Goal: Information Seeking & Learning: Learn about a topic

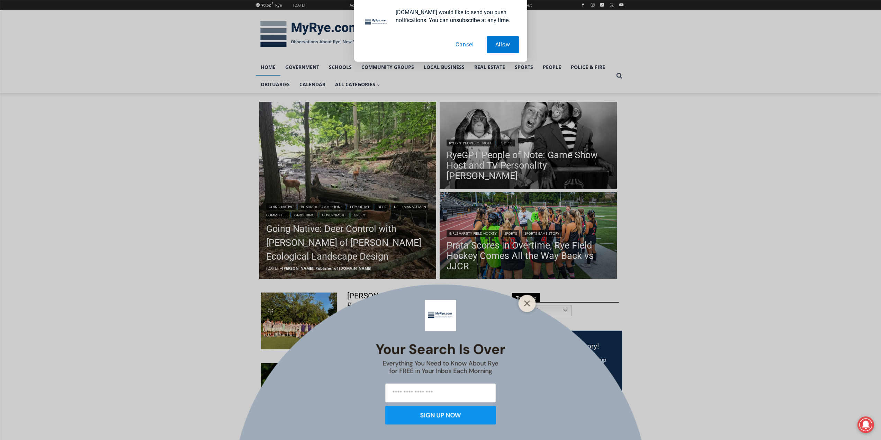
click at [465, 44] on button "Cancel" at bounding box center [465, 44] width 36 height 17
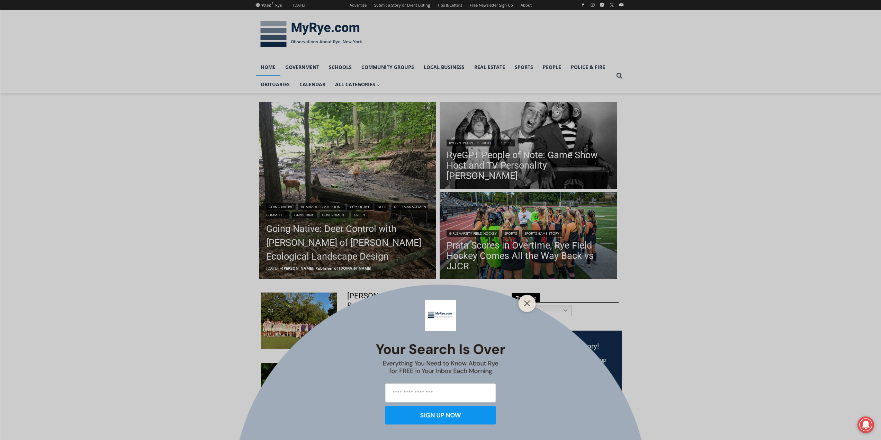
click at [331, 243] on div "Your Search is Over Everything You Need to Know About Rye for FREE in Your Inbo…" at bounding box center [440, 220] width 881 height 440
click at [528, 307] on button "Close" at bounding box center [527, 303] width 10 height 10
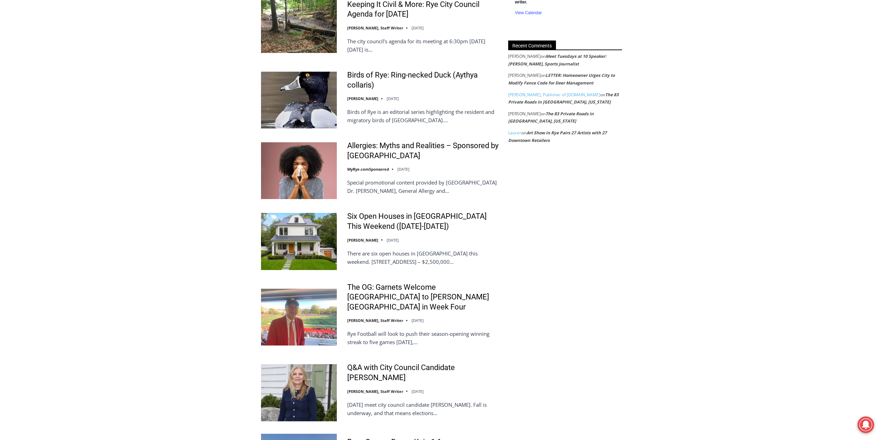
scroll to position [865, 0]
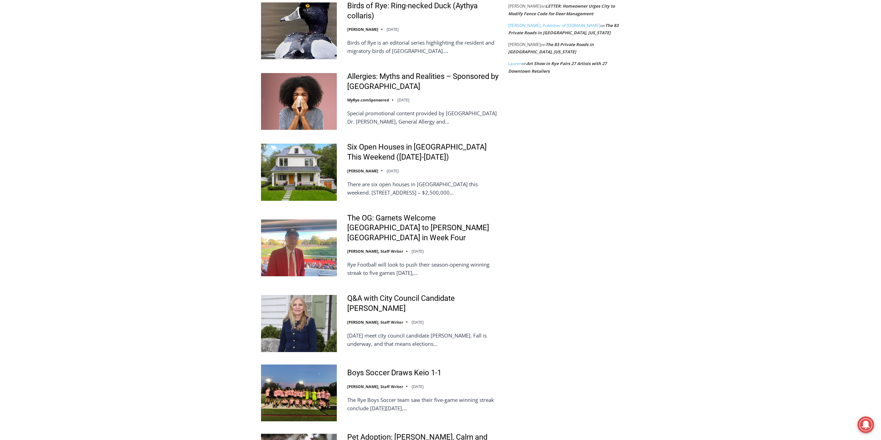
click at [424, 142] on ul "Allergies: Myths and Realities – Sponsored by White Plains Hospital MyRye.comSp…" at bounding box center [380, 393] width 238 height 642
click at [424, 146] on link "Six Open Houses in [GEOGRAPHIC_DATA] This Weekend ([DATE]-[DATE])" at bounding box center [423, 152] width 152 height 20
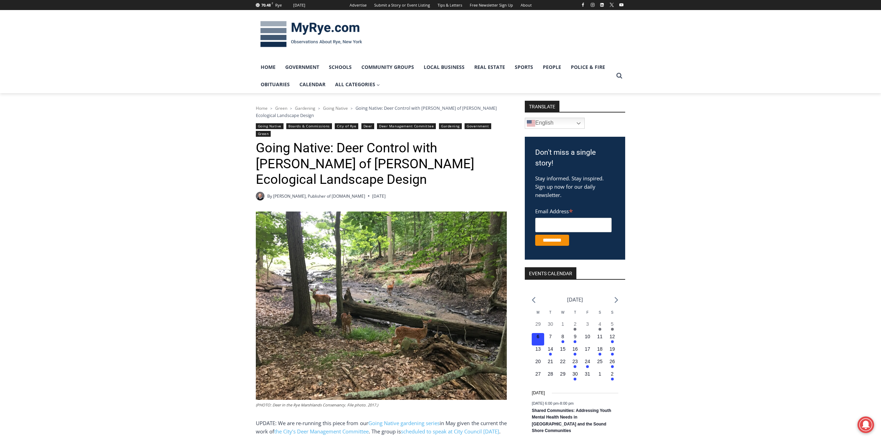
scroll to position [173, 0]
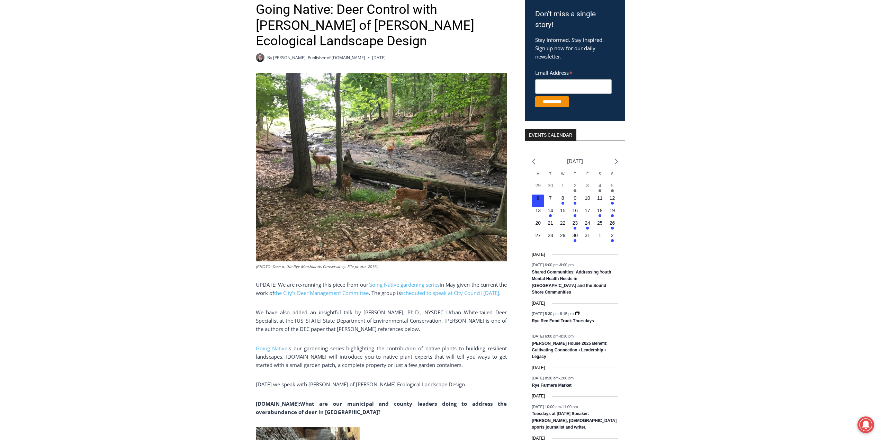
scroll to position [0, 0]
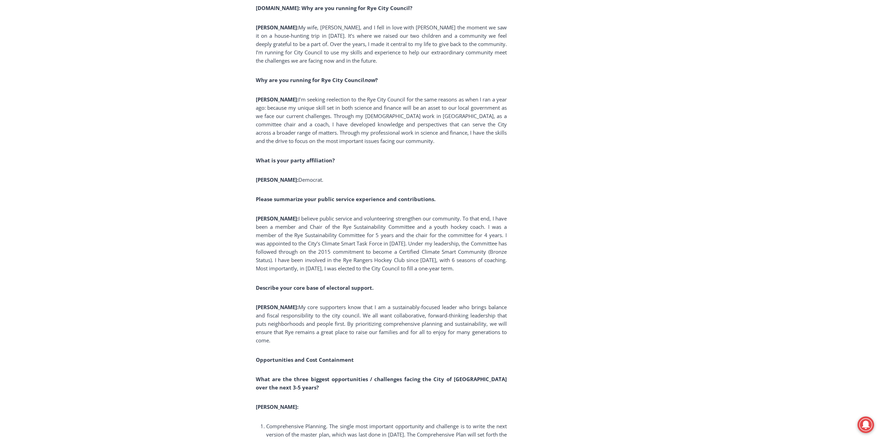
scroll to position [796, 0]
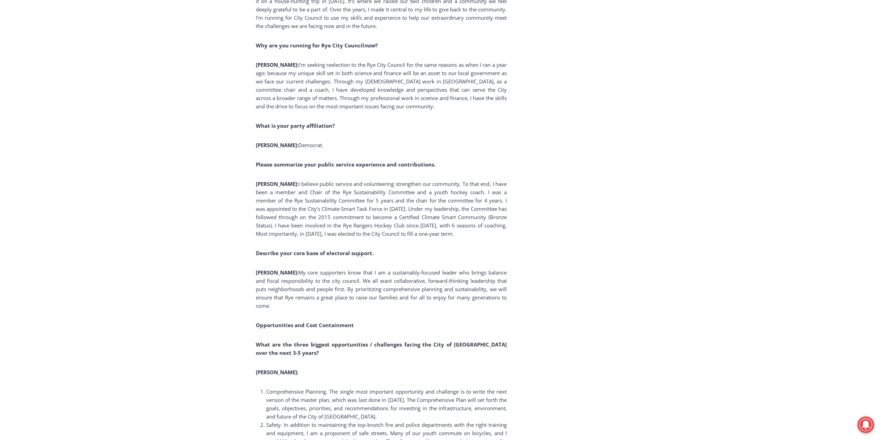
drag, startPoint x: 585, startPoint y: 312, endPoint x: 540, endPoint y: 245, distance: 80.8
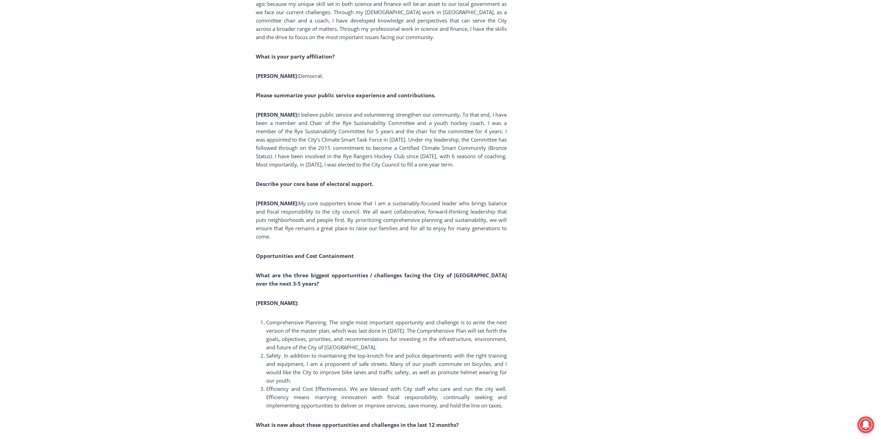
scroll to position [935, 0]
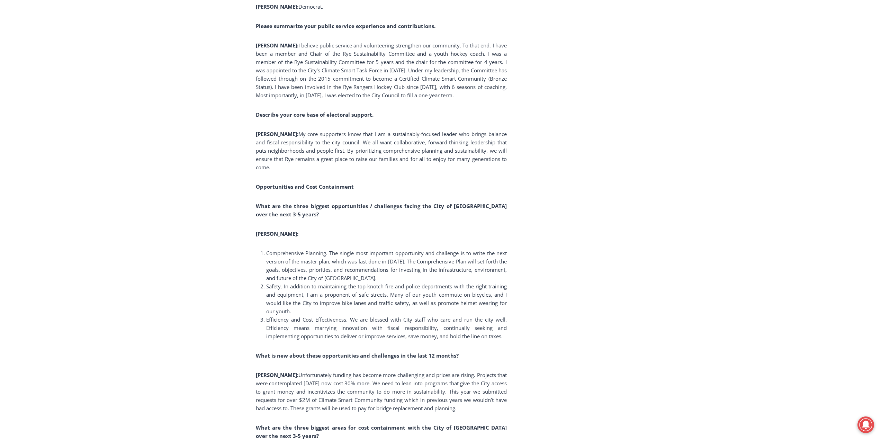
drag, startPoint x: 515, startPoint y: 277, endPoint x: 466, endPoint y: 274, distance: 49.3
click at [471, 271] on span "Comprehensive Planning. The single most important opportunity and challenge is …" at bounding box center [386, 266] width 241 height 32
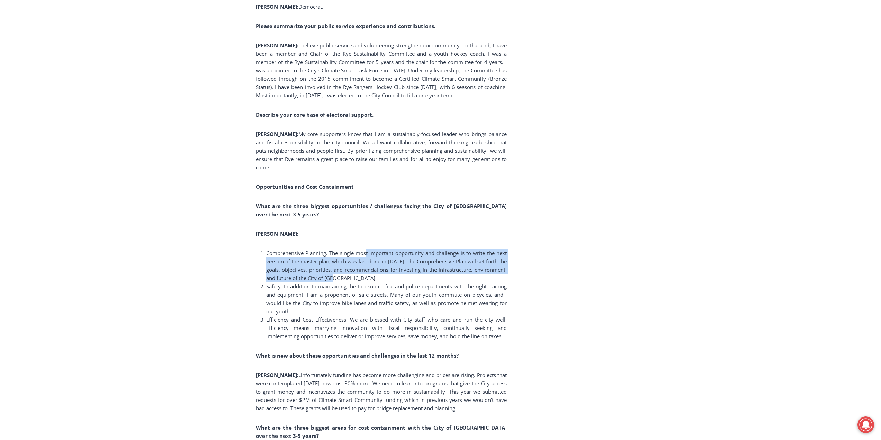
drag, startPoint x: 425, startPoint y: 276, endPoint x: 365, endPoint y: 248, distance: 66.4
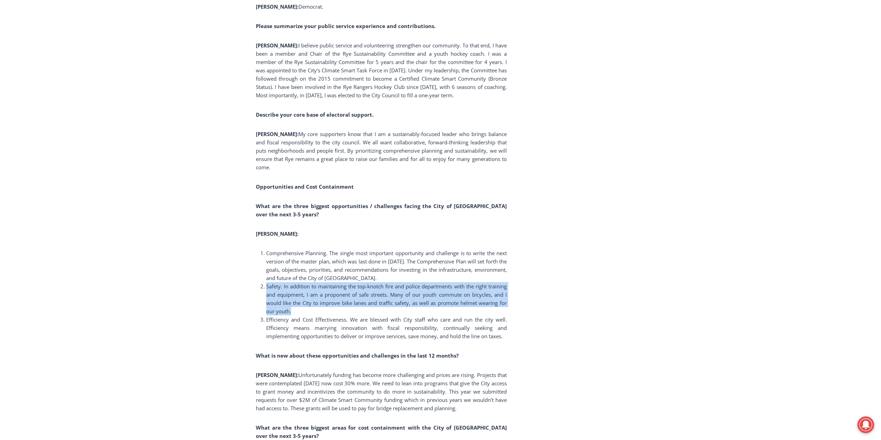
drag, startPoint x: 267, startPoint y: 289, endPoint x: 350, endPoint y: 311, distance: 86.0
click at [350, 311] on li "Safety. In addition to maintaining the top-knotch fire and police departments w…" at bounding box center [386, 298] width 241 height 33
drag, startPoint x: 381, startPoint y: 327, endPoint x: 542, endPoint y: 333, distance: 161.4
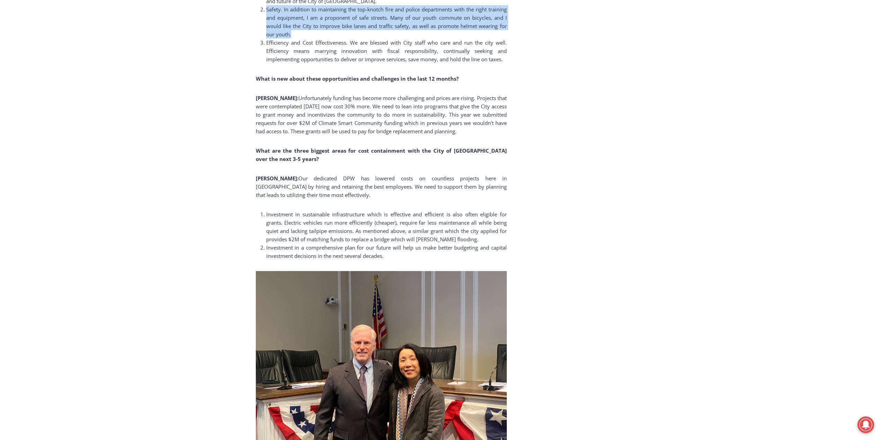
scroll to position [1246, 0]
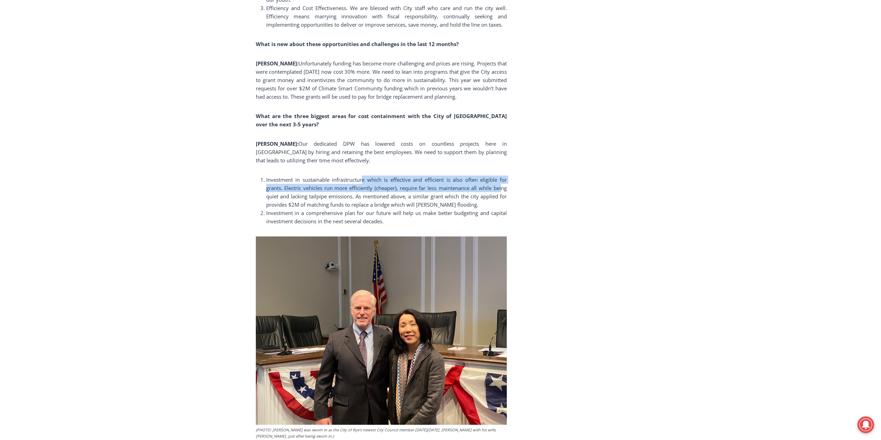
drag, startPoint x: 364, startPoint y: 178, endPoint x: 500, endPoint y: 185, distance: 136.6
click at [500, 185] on span "Investment in sustainable infrastructure which is effective and efficient is al…" at bounding box center [386, 192] width 241 height 32
drag, startPoint x: 479, startPoint y: 197, endPoint x: 477, endPoint y: 204, distance: 6.6
click at [477, 204] on li "Investment in sustainable infrastructure which is effective and efficient is al…" at bounding box center [386, 191] width 241 height 33
drag, startPoint x: 270, startPoint y: 214, endPoint x: 444, endPoint y: 222, distance: 174.3
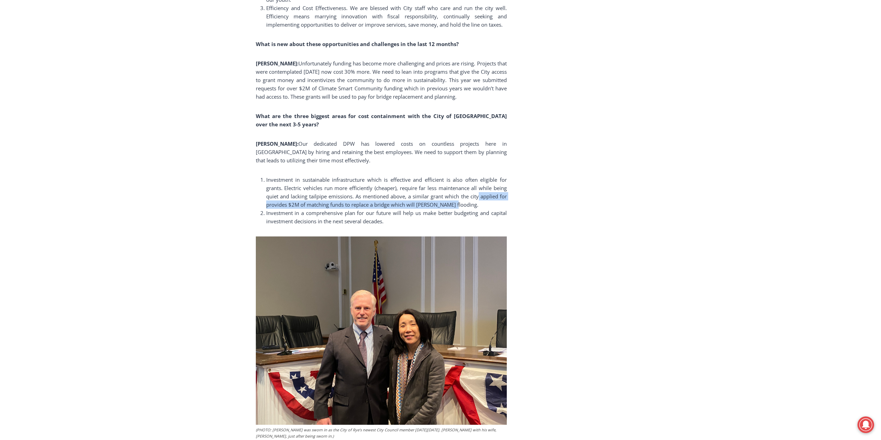
click at [444, 222] on li "Investment in a comprehensive plan for our future will help us make better budg…" at bounding box center [386, 217] width 241 height 17
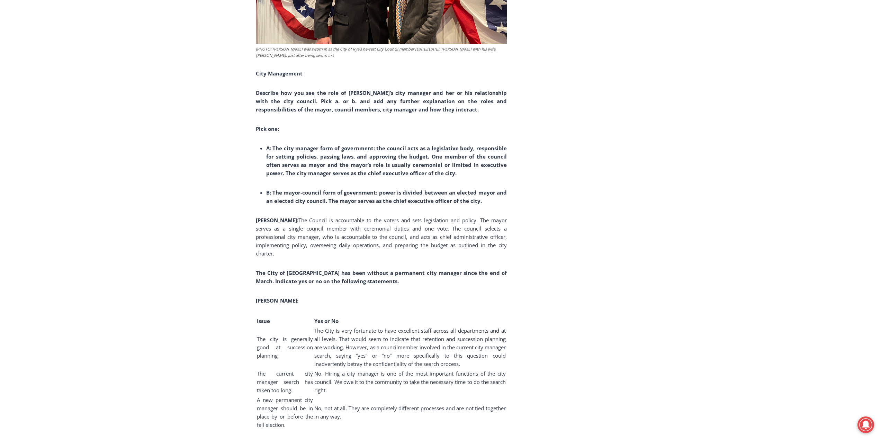
scroll to position [1661, 0]
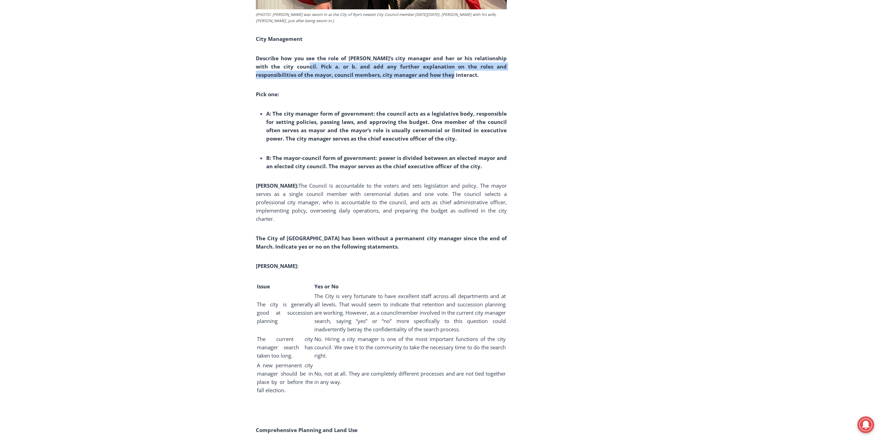
drag, startPoint x: 291, startPoint y: 65, endPoint x: 434, endPoint y: 75, distance: 143.6
click at [434, 75] on p "Describe how you see the role of Rye’s city manager and her or his relationship…" at bounding box center [381, 66] width 251 height 25
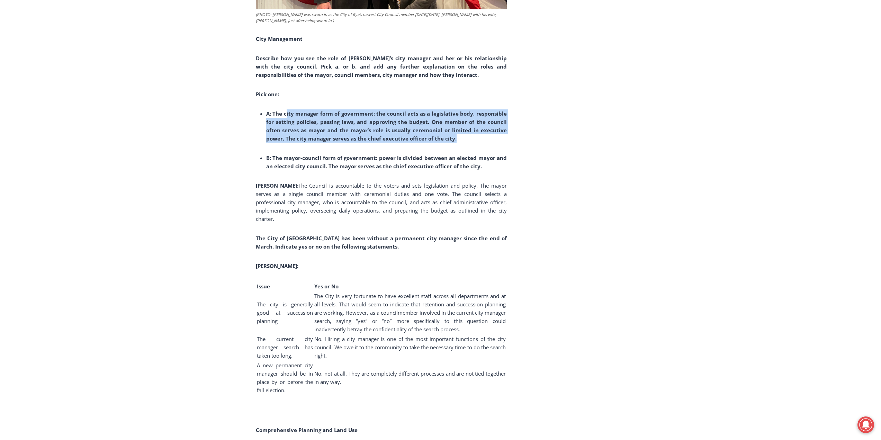
drag, startPoint x: 348, startPoint y: 112, endPoint x: 476, endPoint y: 142, distance: 131.5
click at [476, 142] on li "A: The city manager form of government: the council acts as a legislative body,…" at bounding box center [386, 125] width 241 height 33
drag, startPoint x: 476, startPoint y: 142, endPoint x: 262, endPoint y: 115, distance: 215.5
click at [257, 113] on ul "A: The city manager form of government: the council acts as a legislative body,…" at bounding box center [381, 125] width 251 height 33
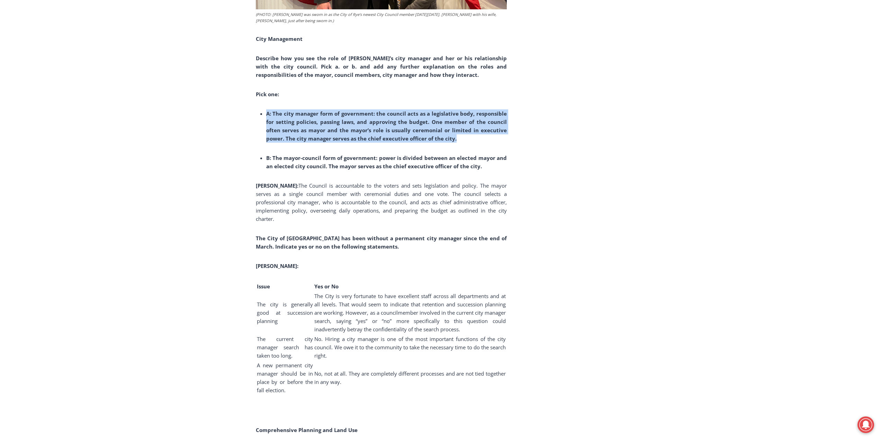
click at [268, 120] on b "A: The city manager form of government: the council acts as a legislative body,…" at bounding box center [386, 126] width 241 height 32
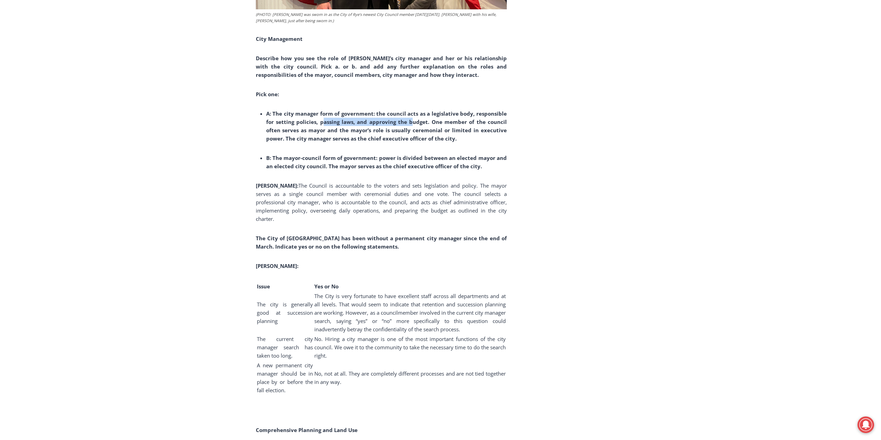
drag, startPoint x: 327, startPoint y: 118, endPoint x: 415, endPoint y: 122, distance: 87.3
click at [415, 122] on b "A: The city manager form of government: the council acts as a legislative body,…" at bounding box center [386, 126] width 241 height 32
click at [412, 124] on b "A: The city manager form of government: the council acts as a legislative body,…" at bounding box center [386, 126] width 241 height 32
click at [325, 124] on b "A: The city manager form of government: the council acts as a legislative body,…" at bounding box center [386, 126] width 241 height 32
drag, startPoint x: 317, startPoint y: 124, endPoint x: 409, endPoint y: 125, distance: 92.8
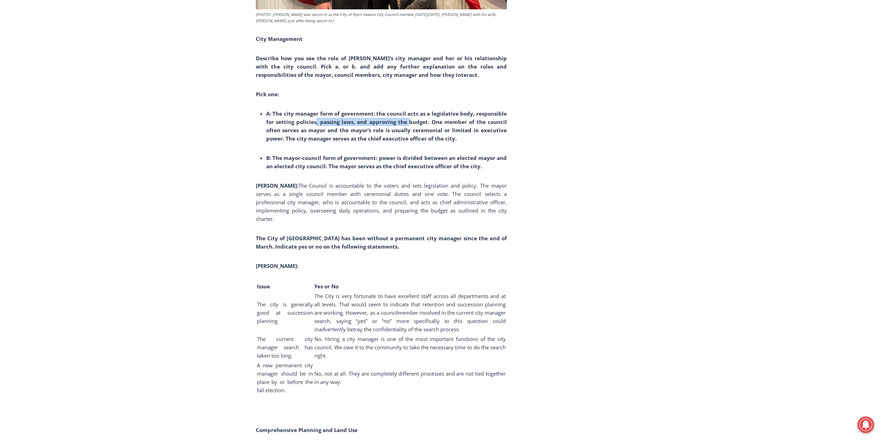
click at [409, 125] on b "A: The city manager form of government: the council acts as a legislative body,…" at bounding box center [386, 126] width 241 height 32
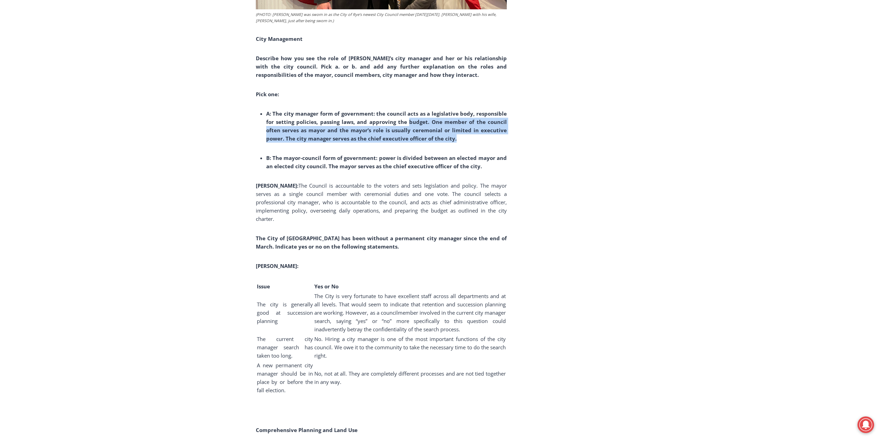
drag, startPoint x: 411, startPoint y: 124, endPoint x: 476, endPoint y: 137, distance: 66.5
click at [476, 137] on li "A: The city manager form of government: the council acts as a legislative body,…" at bounding box center [386, 125] width 241 height 33
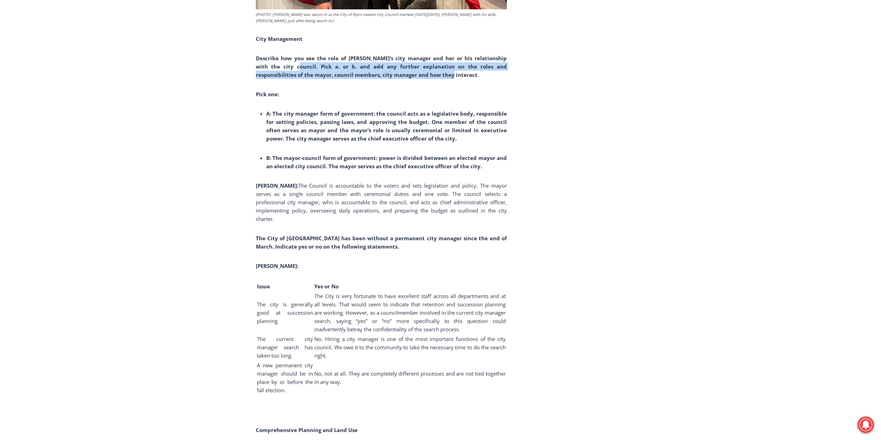
drag, startPoint x: 443, startPoint y: 77, endPoint x: 460, endPoint y: 73, distance: 17.4
click at [460, 73] on p "Describe how you see the role of Rye’s city manager and her or his relationship…" at bounding box center [381, 66] width 251 height 25
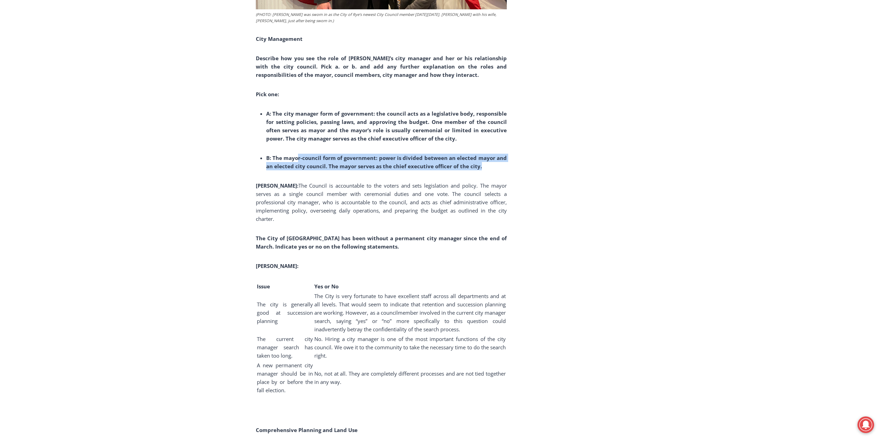
drag, startPoint x: 298, startPoint y: 157, endPoint x: 495, endPoint y: 164, distance: 196.7
click at [495, 164] on li "B: The mayor-council form of government: power is divided between an elected ma…" at bounding box center [386, 162] width 241 height 17
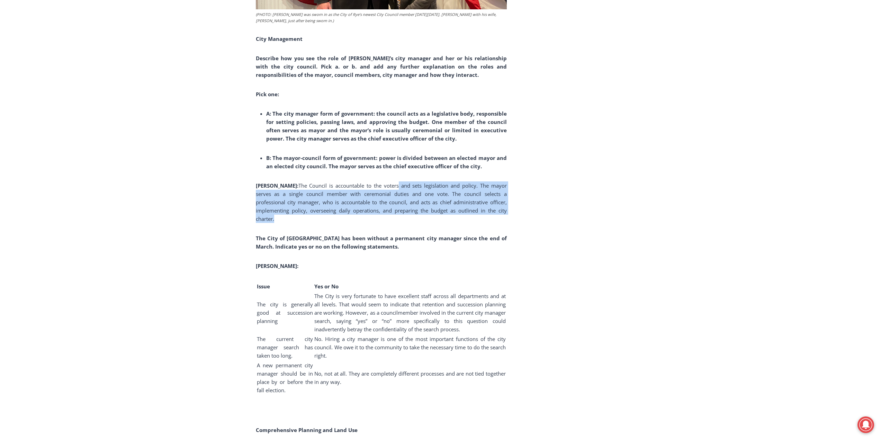
drag, startPoint x: 371, startPoint y: 186, endPoint x: 512, endPoint y: 208, distance: 141.9
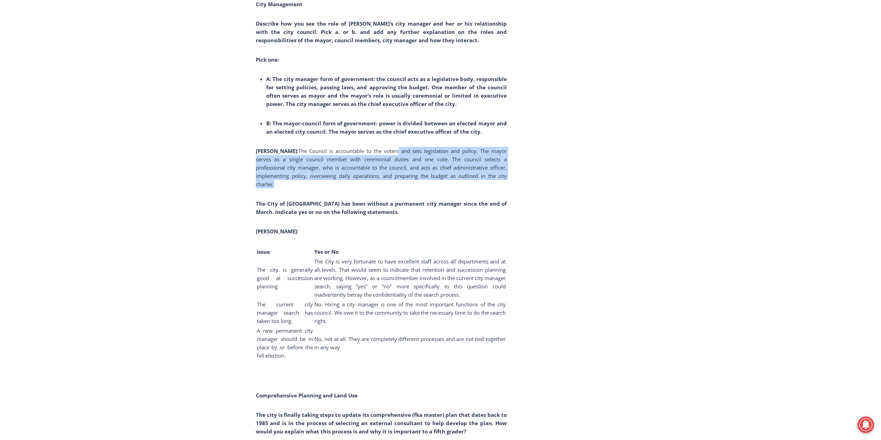
scroll to position [1731, 0]
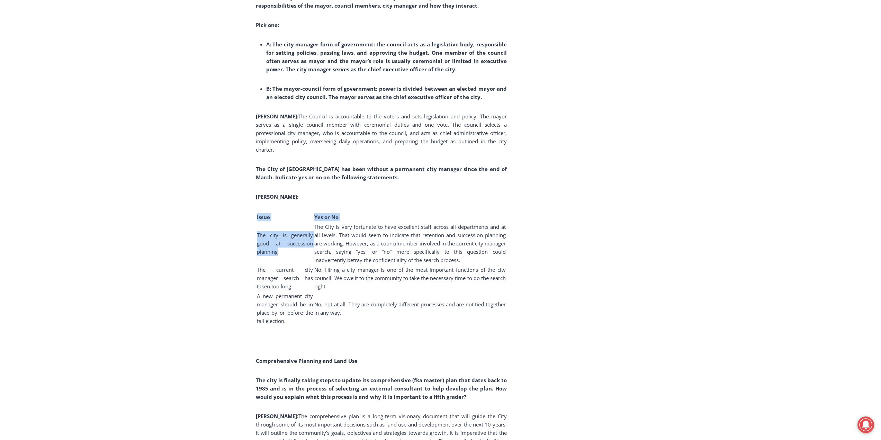
drag, startPoint x: 259, startPoint y: 225, endPoint x: 296, endPoint y: 252, distance: 45.8
click at [269, 266] on span "The current city manager search has taken too long." at bounding box center [285, 278] width 56 height 24
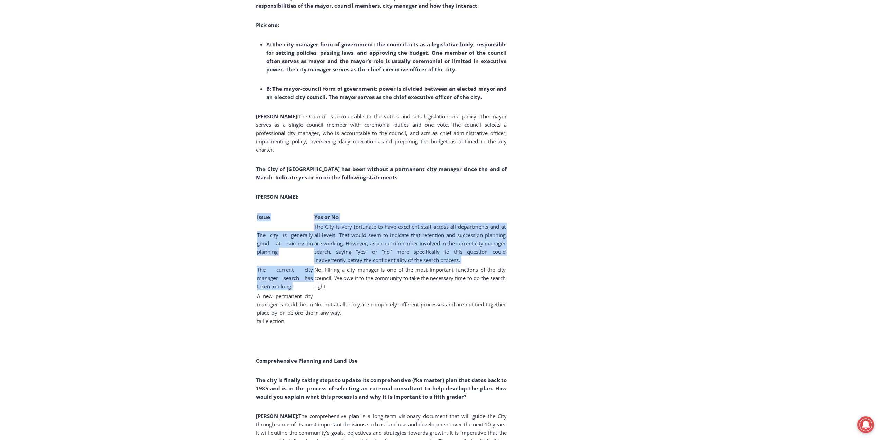
drag, startPoint x: 250, startPoint y: 262, endPoint x: 298, endPoint y: 280, distance: 51.4
click at [298, 280] on td "The current city manager search has taken too long." at bounding box center [284, 278] width 57 height 26
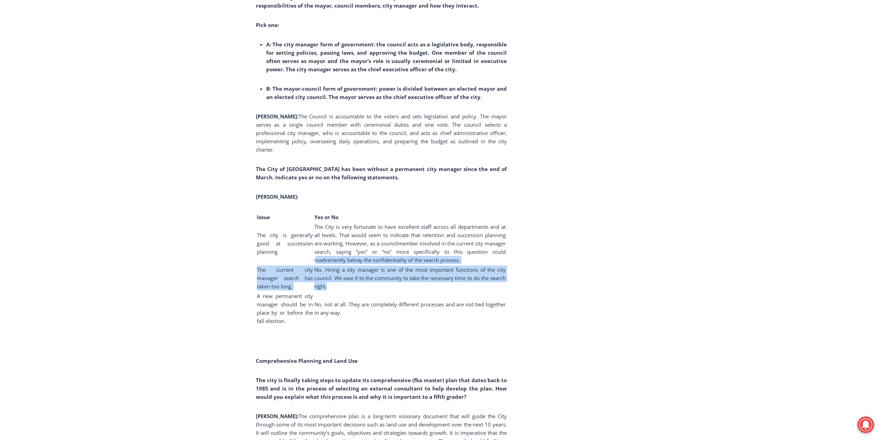
drag, startPoint x: 317, startPoint y: 256, endPoint x: 458, endPoint y: 277, distance: 143.1
click at [458, 277] on tbody "Issue Yes or No The city is generally good at succession planning The City is v…" at bounding box center [381, 269] width 250 height 113
click at [458, 277] on td "No. Hiring a city manager is one of the most important functions of the city co…" at bounding box center [410, 278] width 192 height 26
drag, startPoint x: 415, startPoint y: 279, endPoint x: 312, endPoint y: 264, distance: 103.5
click at [312, 265] on tr "The current city manager search has taken too long. No. Hiring a city manager i…" at bounding box center [381, 278] width 250 height 26
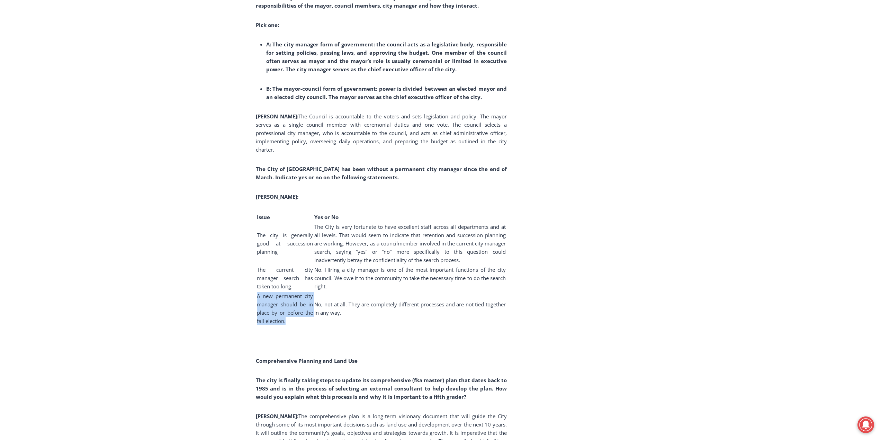
drag, startPoint x: 257, startPoint y: 290, endPoint x: 327, endPoint y: 307, distance: 72.0
click at [301, 315] on td "A new permanent city manager should be in place by or before the fall election." at bounding box center [284, 308] width 57 height 34
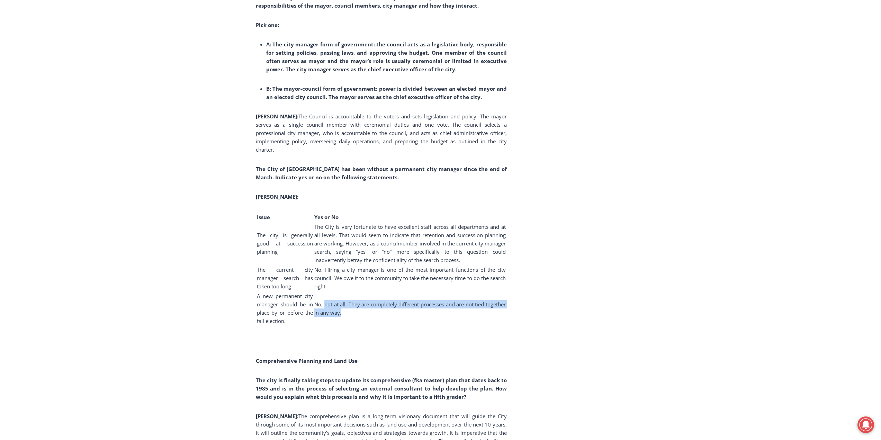
drag, startPoint x: 327, startPoint y: 299, endPoint x: 384, endPoint y: 307, distance: 57.0
click at [384, 307] on td "No, not at all. They are completely different processes and are not tied togeth…" at bounding box center [410, 308] width 192 height 34
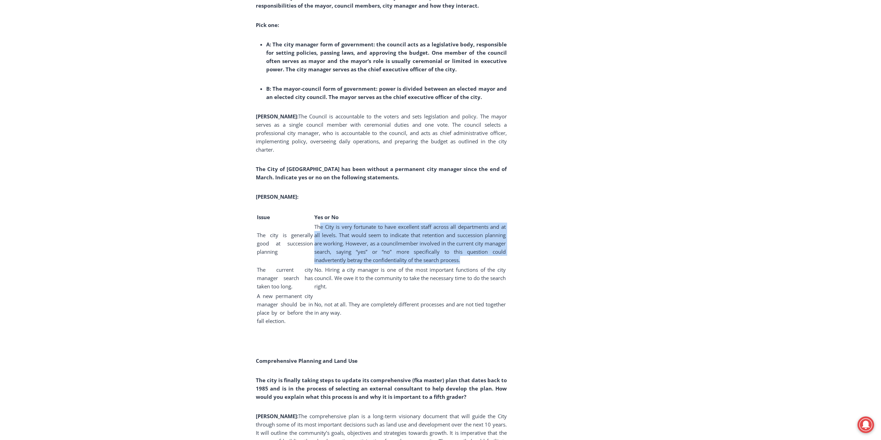
drag, startPoint x: 321, startPoint y: 218, endPoint x: 495, endPoint y: 252, distance: 177.0
click at [495, 252] on td "The City is very fortunate to have excellent staff across all departments and a…" at bounding box center [410, 243] width 192 height 42
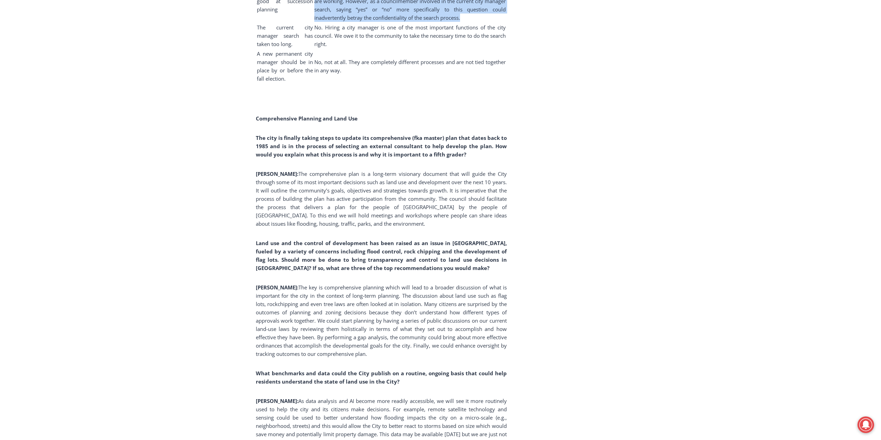
scroll to position [2008, 0]
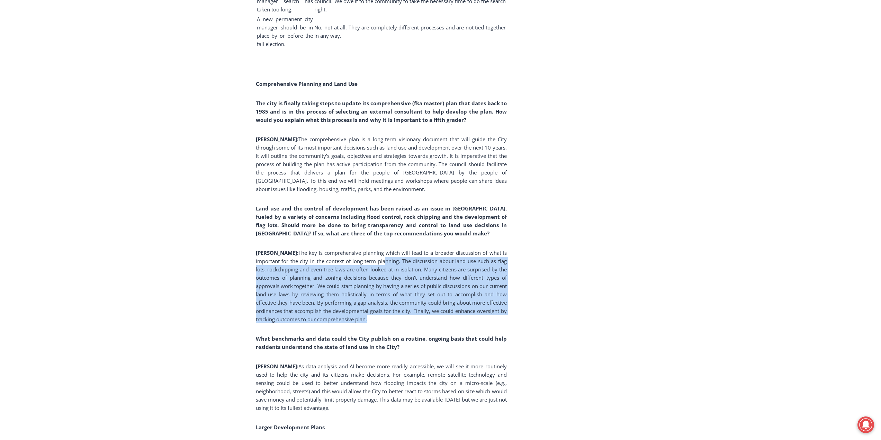
drag, startPoint x: 386, startPoint y: 255, endPoint x: 490, endPoint y: 312, distance: 119.1
click at [490, 312] on p "Ward: The key is comprehensive planning which will lead to a broader discussion…" at bounding box center [381, 286] width 251 height 75
click at [411, 312] on p "Ward: The key is comprehensive planning which will lead to a broader discussion…" at bounding box center [381, 286] width 251 height 75
drag, startPoint x: 415, startPoint y: 310, endPoint x: 255, endPoint y: 236, distance: 176.7
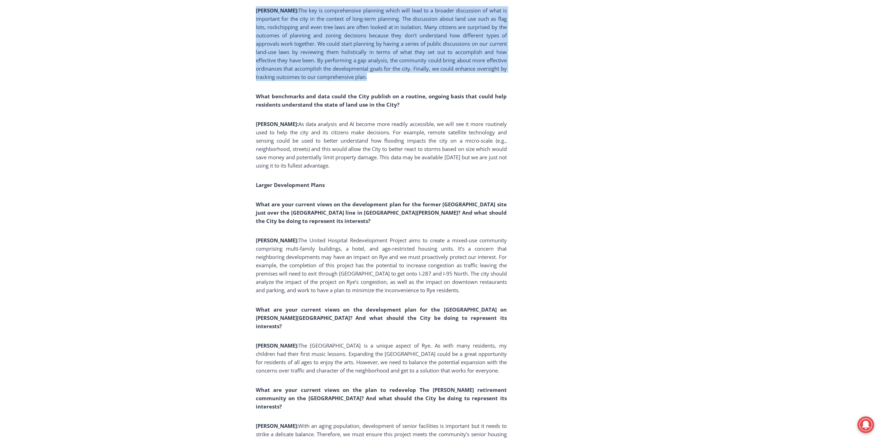
scroll to position [2285, 0]
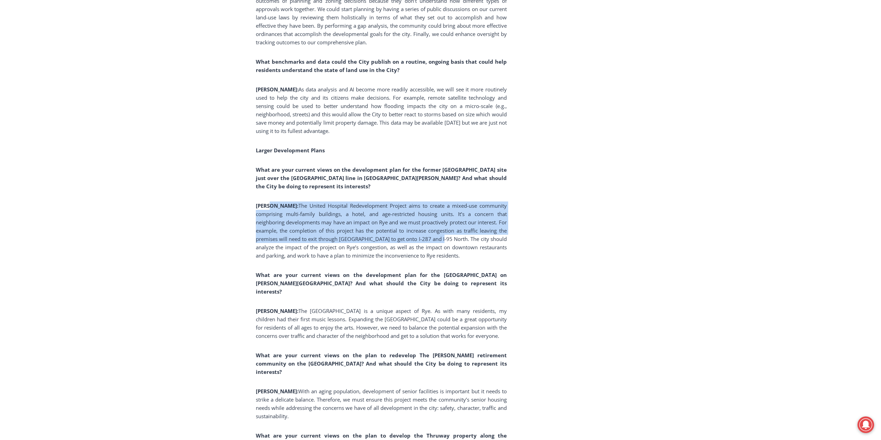
drag, startPoint x: 322, startPoint y: 200, endPoint x: 415, endPoint y: 232, distance: 98.1
click at [415, 232] on p "Ward: The United Hospital Redevelopment Project aims to create a mixed-use comm…" at bounding box center [381, 230] width 251 height 58
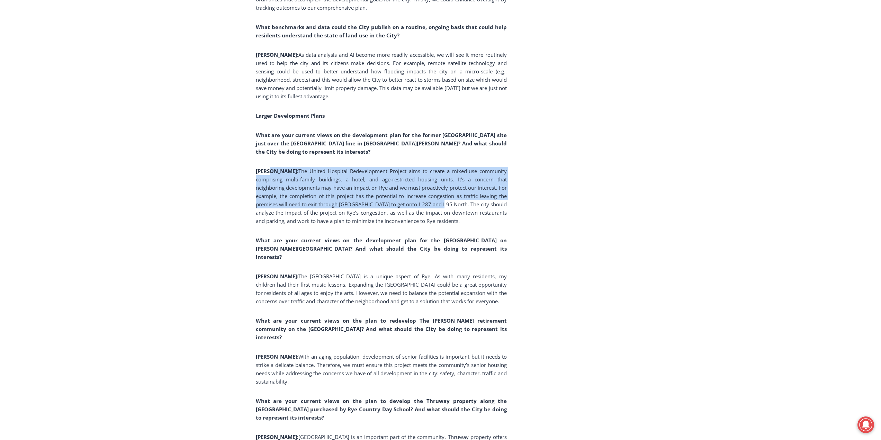
scroll to position [2354, 0]
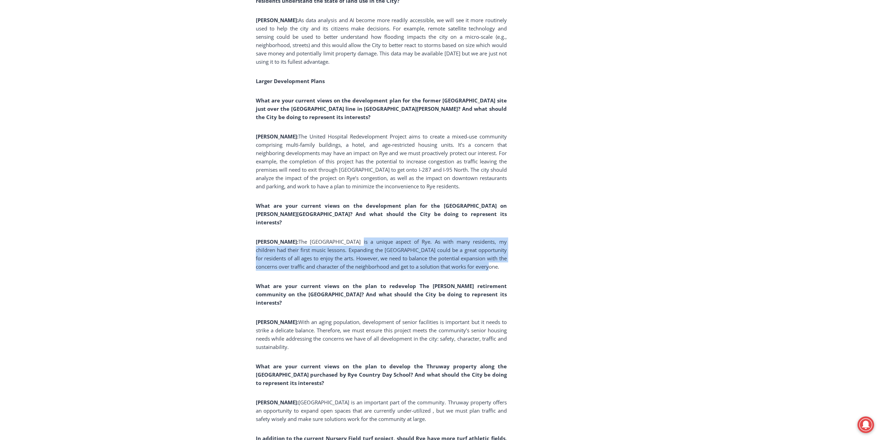
drag, startPoint x: 337, startPoint y: 225, endPoint x: 454, endPoint y: 250, distance: 119.3
click at [454, 250] on p "Ward: The Rye Arts Center is a unique aspect of Rye. As with many residents, my…" at bounding box center [381, 253] width 251 height 33
drag, startPoint x: 454, startPoint y: 250, endPoint x: 249, endPoint y: 227, distance: 206.5
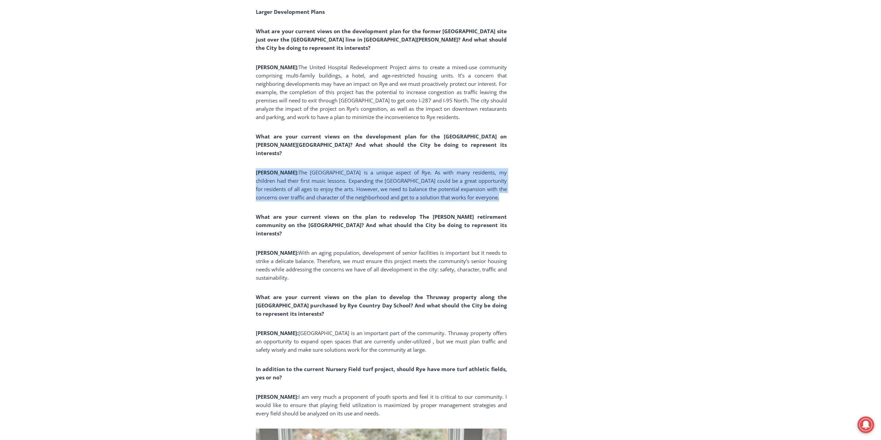
scroll to position [2458, 0]
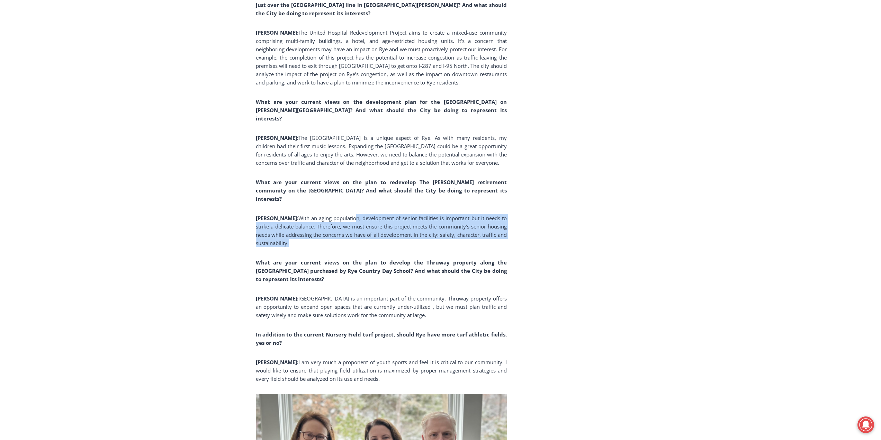
drag, startPoint x: 501, startPoint y: 188, endPoint x: 510, endPoint y: 217, distance: 30.0
click at [510, 217] on div "Home > Government > Rye City Council > Q&A with City Council Candidate James Wa…" at bounding box center [441, 408] width 370 height 5533
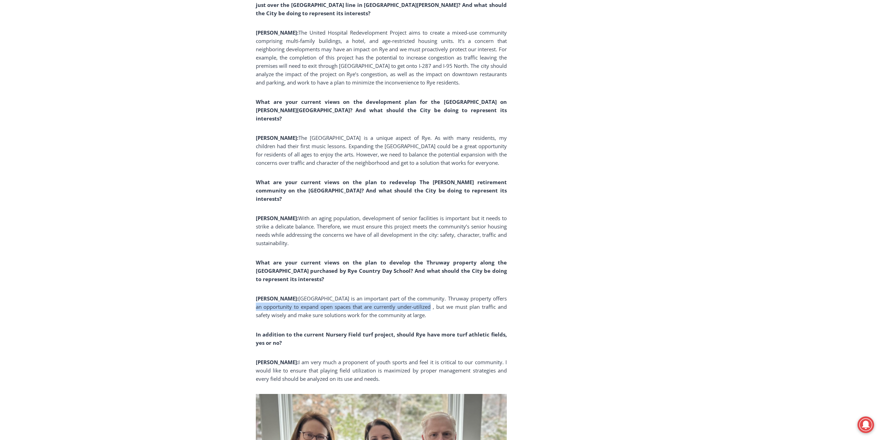
drag, startPoint x: 419, startPoint y: 278, endPoint x: 487, endPoint y: 277, distance: 67.9
click at [487, 295] on span "Rye Country Day School is an important part of the community. Thruway property …" at bounding box center [381, 307] width 251 height 24
drag, startPoint x: 470, startPoint y: 274, endPoint x: 504, endPoint y: 289, distance: 37.0
click at [504, 294] on p "Ward: Rye Country Day School is an important part of the community. Thruway pro…" at bounding box center [381, 306] width 251 height 25
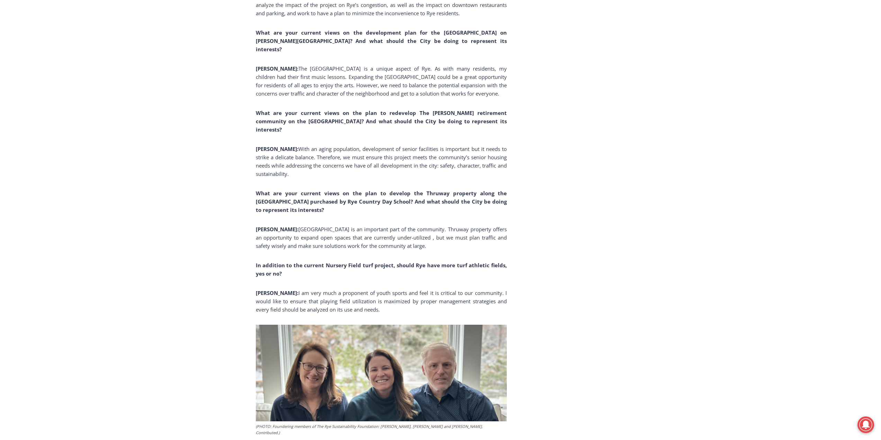
scroll to position [2561, 0]
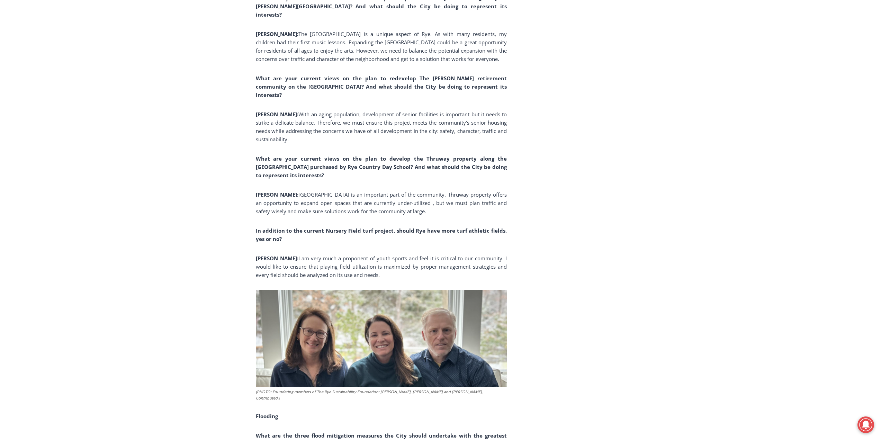
drag, startPoint x: 421, startPoint y: 214, endPoint x: 449, endPoint y: 216, distance: 28.5
click at [449, 226] on p "In addition to the current Nursery Field turf project, should Rye have more tur…" at bounding box center [381, 234] width 251 height 17
drag, startPoint x: 331, startPoint y: 233, endPoint x: 444, endPoint y: 250, distance: 114.8
click at [444, 254] on p "Ward: I am very much a proponent of youth sports and feel it is critical to our…" at bounding box center [381, 266] width 251 height 25
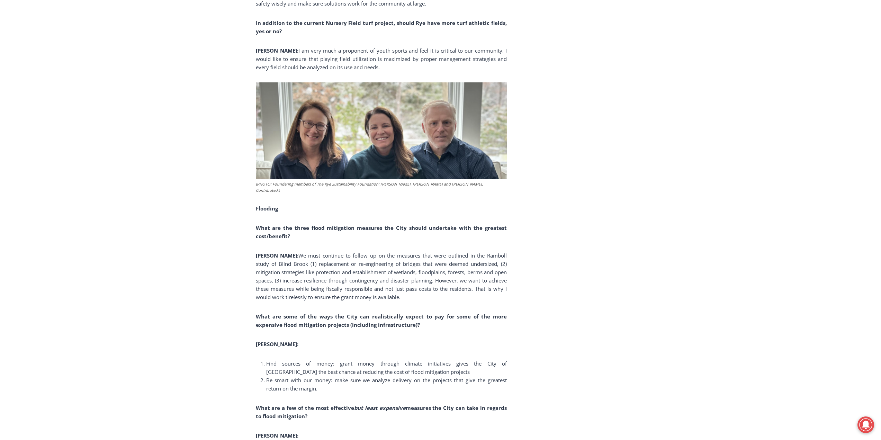
scroll to position [2873, 0]
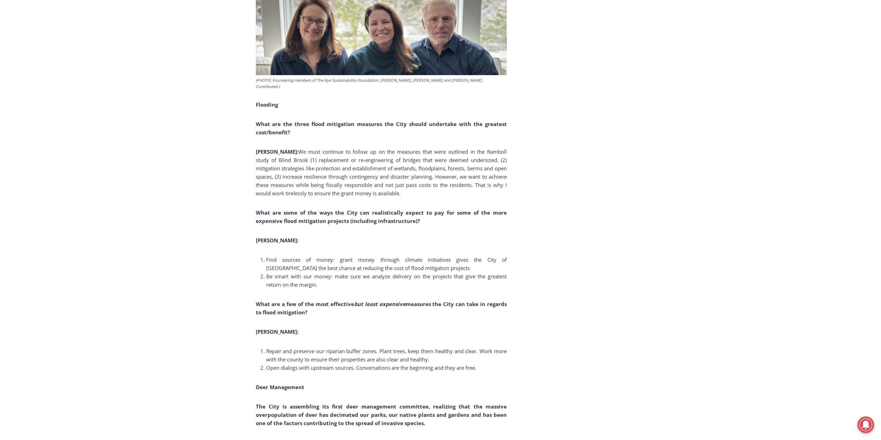
drag, startPoint x: 413, startPoint y: 122, endPoint x: 407, endPoint y: 163, distance: 41.6
click at [407, 163] on p "Ward: We must continue to follow up on the measures that were outlined in the R…" at bounding box center [381, 172] width 251 height 50
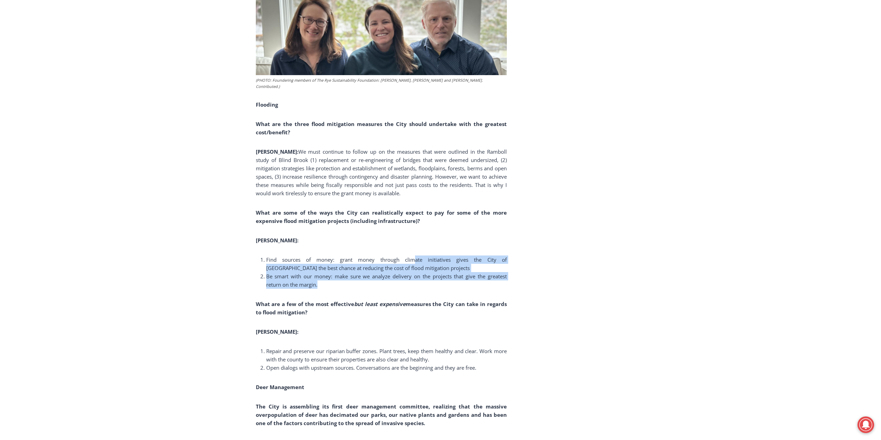
drag, startPoint x: 469, startPoint y: 238, endPoint x: 475, endPoint y: 254, distance: 16.5
click at [475, 255] on ol "Find sources of money: grant money through climate initiatives gives the City o…" at bounding box center [381, 271] width 251 height 33
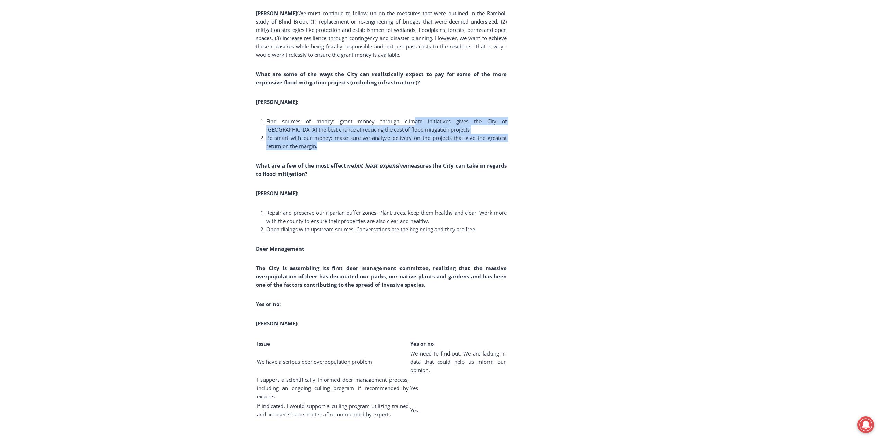
scroll to position [3046, 0]
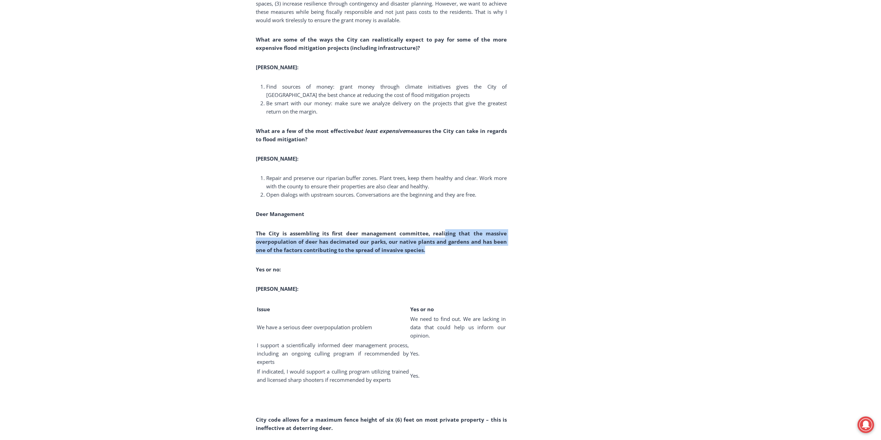
drag, startPoint x: 450, startPoint y: 210, endPoint x: 459, endPoint y: 221, distance: 14.5
click at [459, 229] on p "The City is assembling its first deer management committee, realizing that the …" at bounding box center [381, 241] width 251 height 25
click at [458, 229] on p "The City is assembling its first deer management committee, realizing that the …" at bounding box center [381, 241] width 251 height 25
drag, startPoint x: 458, startPoint y: 220, endPoint x: 279, endPoint y: 205, distance: 180.2
click at [279, 229] on p "The City is assembling its first deer management committee, realizing that the …" at bounding box center [381, 241] width 251 height 25
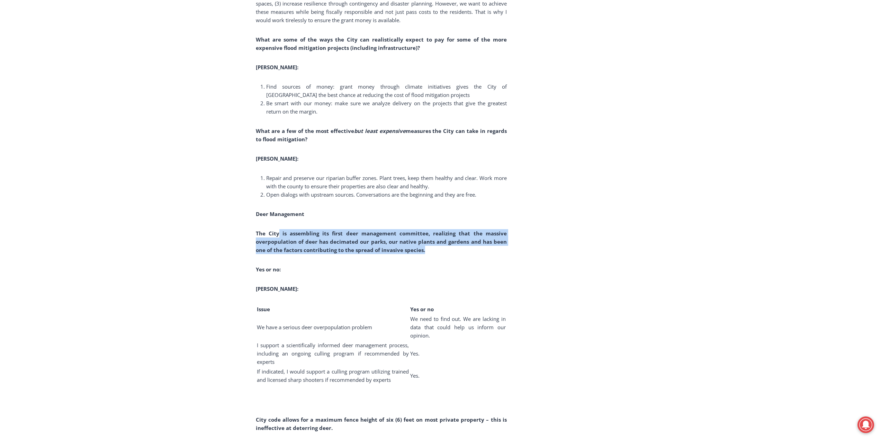
click at [279, 230] on b "The City is assembling its first deer management committee, realizing that the …" at bounding box center [381, 242] width 251 height 24
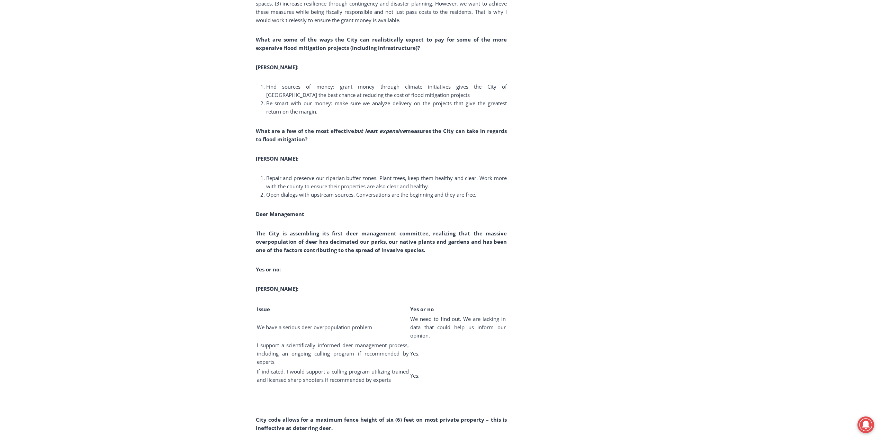
scroll to position [3081, 0]
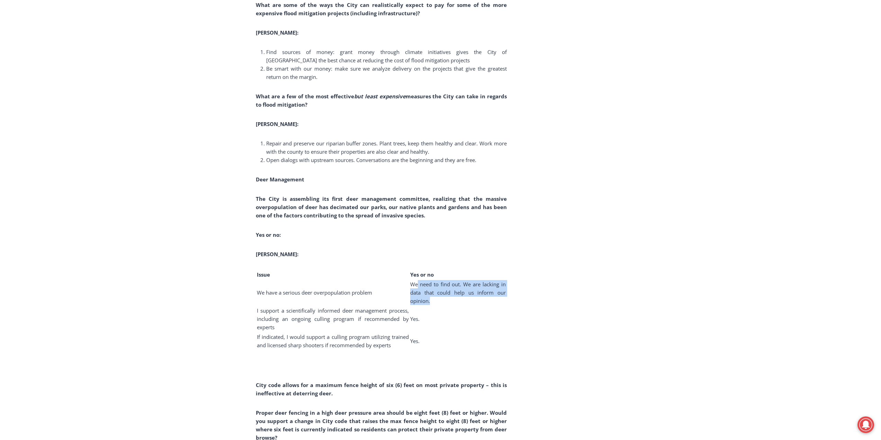
drag, startPoint x: 438, startPoint y: 256, endPoint x: 329, endPoint y: 265, distance: 108.7
click at [474, 280] on td "We need to find out. We are lacking in data that could help us inform our opini…" at bounding box center [458, 293] width 96 height 26
drag, startPoint x: 269, startPoint y: 264, endPoint x: 409, endPoint y: 265, distance: 140.2
click at [409, 269] on table "Issue Yes or no We have a serious deer overpopulation problem We need to find o…" at bounding box center [381, 309] width 251 height 81
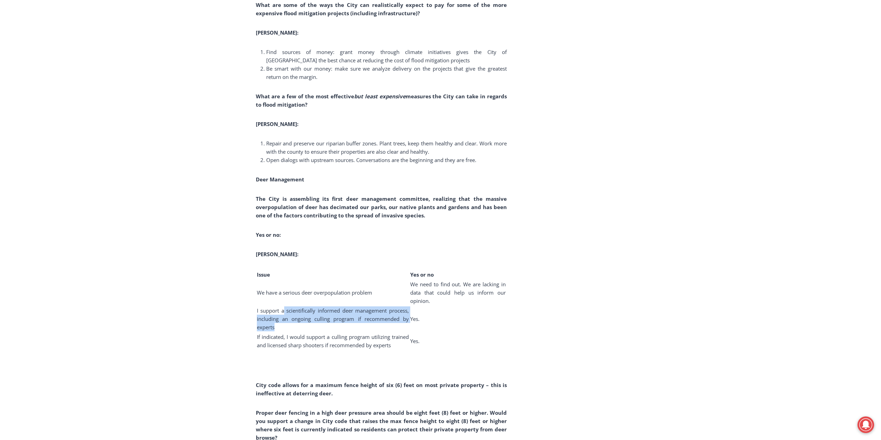
drag, startPoint x: 305, startPoint y: 281, endPoint x: 355, endPoint y: 300, distance: 53.8
click at [355, 306] on td "I support a scientifically informed deer management process, including an ongoi…" at bounding box center [332, 319] width 153 height 26
click at [357, 306] on td "I support a scientifically informed deer management process, including an ongoi…" at bounding box center [332, 319] width 153 height 26
click at [359, 306] on td "I support a scientifically informed deer management process, including an ongoi…" at bounding box center [332, 319] width 153 height 26
click at [415, 315] on span "Yes." at bounding box center [414, 318] width 9 height 7
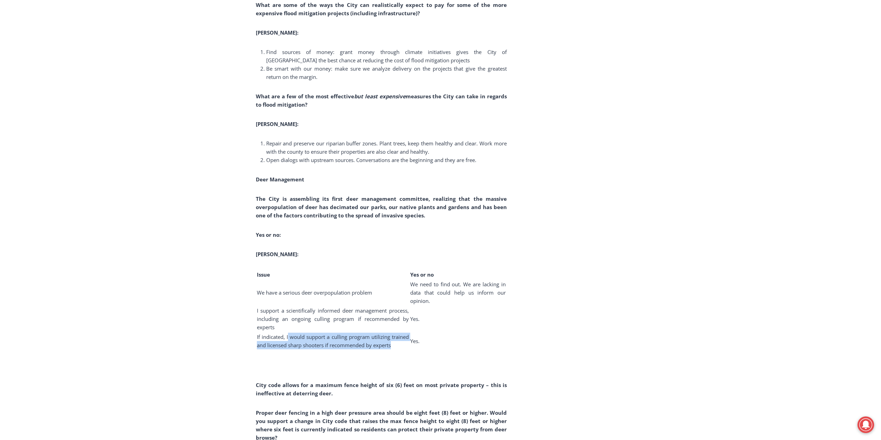
drag, startPoint x: 288, startPoint y: 305, endPoint x: 402, endPoint y: 313, distance: 113.5
click at [402, 332] on td "If indicated, I would support a culling program utilizing trained and licensed …" at bounding box center [332, 340] width 153 height 17
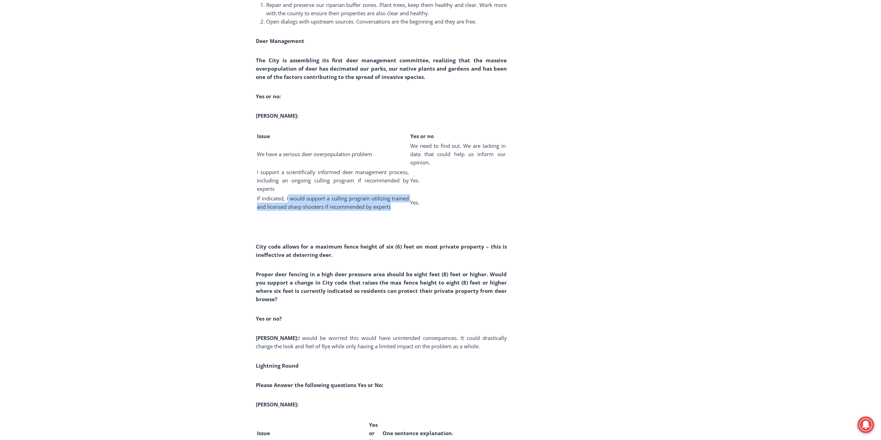
scroll to position [3254, 0]
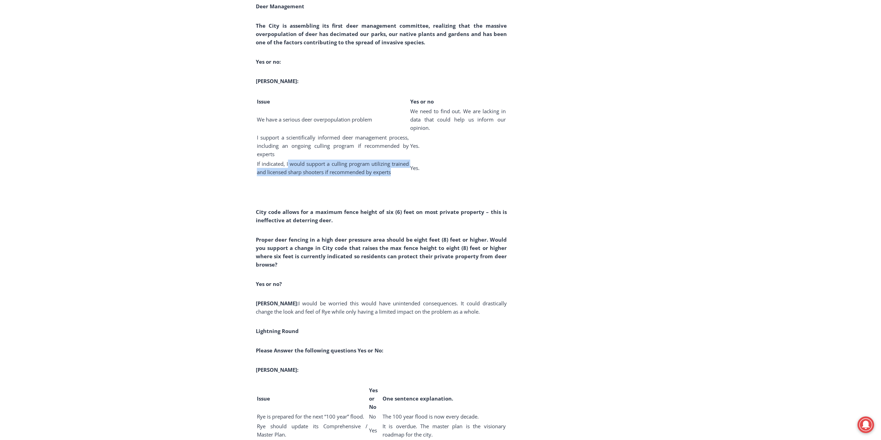
drag, startPoint x: 271, startPoint y: 189, endPoint x: 336, endPoint y: 187, distance: 64.8
click at [336, 208] on p "City code allows for a maximum fence height of six (6) feet on most private pro…" at bounding box center [381, 216] width 251 height 17
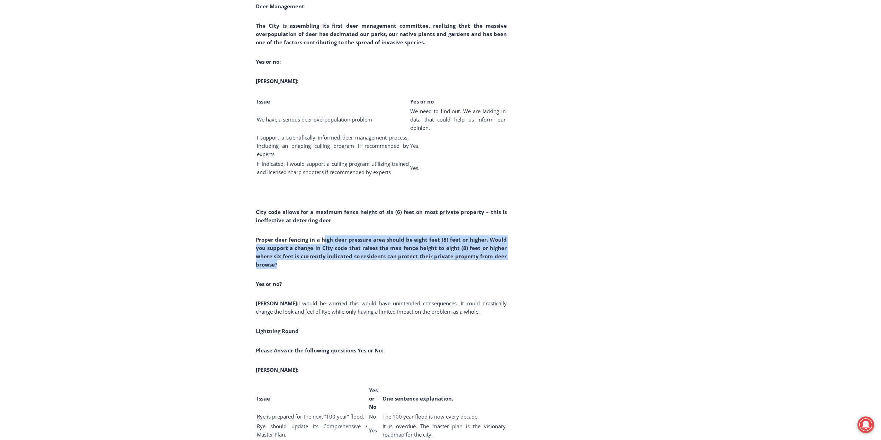
drag, startPoint x: 324, startPoint y: 209, endPoint x: 513, endPoint y: 232, distance: 190.3
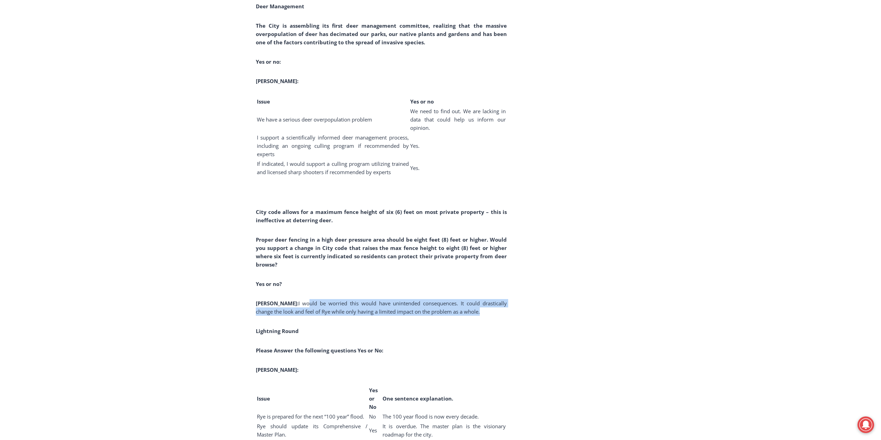
drag, startPoint x: 285, startPoint y: 272, endPoint x: 472, endPoint y: 280, distance: 187.4
click at [472, 299] on p "Ward: I would be worried this would have unintended consequences. It could dras…" at bounding box center [381, 307] width 251 height 17
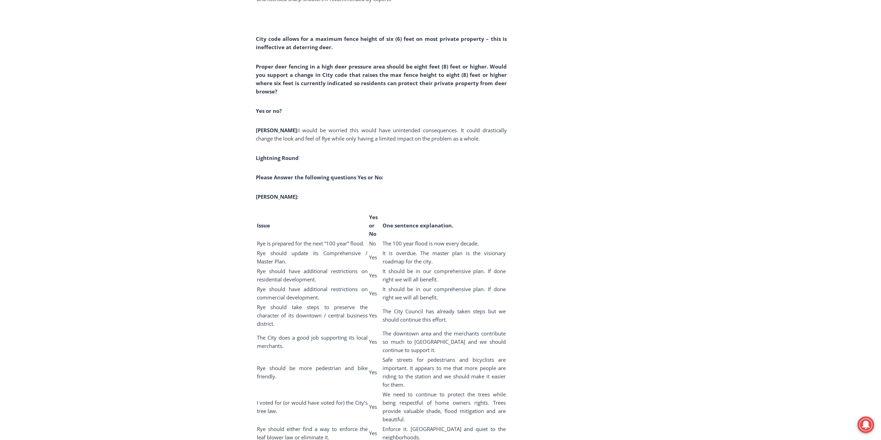
scroll to position [3496, 0]
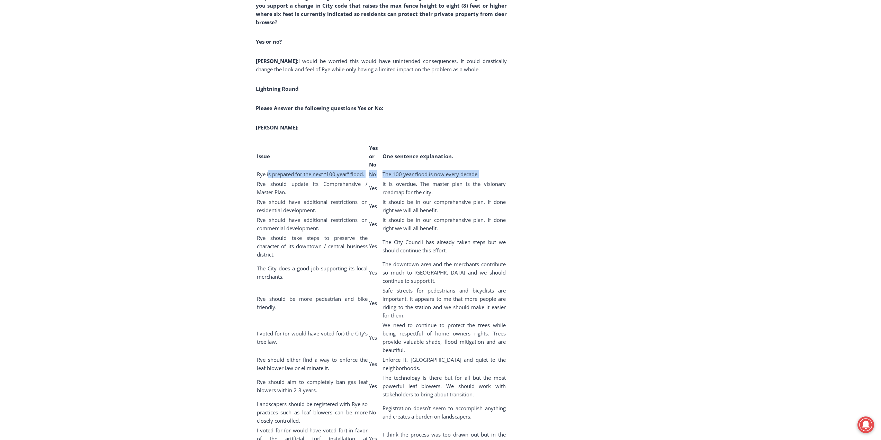
drag, startPoint x: 270, startPoint y: 144, endPoint x: 485, endPoint y: 150, distance: 215.0
click at [485, 170] on tr "Rye is prepared for the next “100 year” flood. No The 100 year flood is now eve…" at bounding box center [381, 174] width 250 height 9
drag, startPoint x: 264, startPoint y: 164, endPoint x: 455, endPoint y: 168, distance: 190.8
click at [455, 179] on tr "Rye should update its Comprehensive / Master Plan. Yes It is overdue. The maste…" at bounding box center [381, 187] width 250 height 17
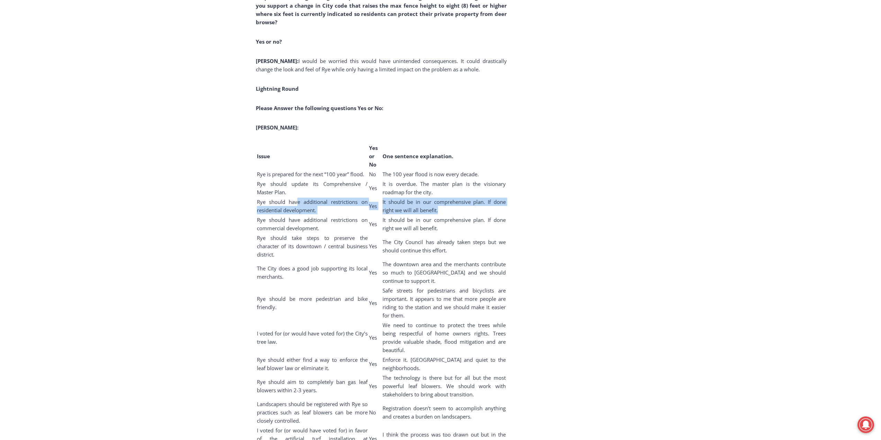
drag, startPoint x: 293, startPoint y: 182, endPoint x: 425, endPoint y: 187, distance: 132.3
click at [425, 197] on tr "Rye should have additional restrictions on residential development. Yes It shou…" at bounding box center [381, 205] width 250 height 17
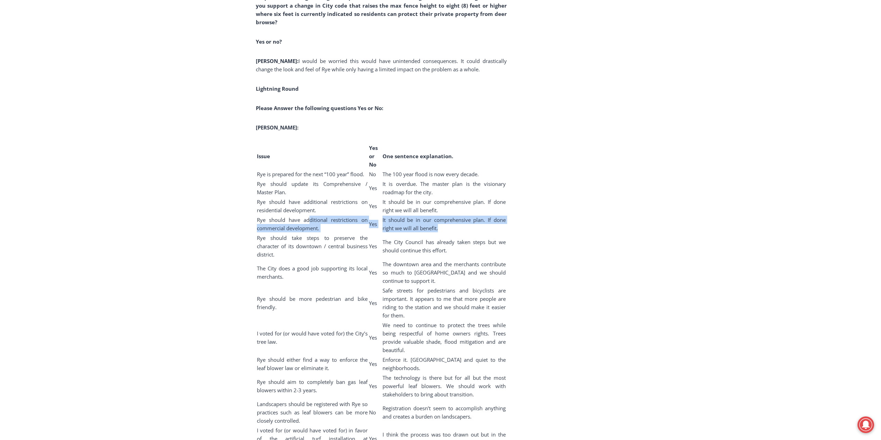
drag, startPoint x: 315, startPoint y: 200, endPoint x: 461, endPoint y: 202, distance: 146.8
click at [461, 215] on tr "Rye should have additional restrictions on commercial development. Yes It shoul…" at bounding box center [381, 223] width 250 height 17
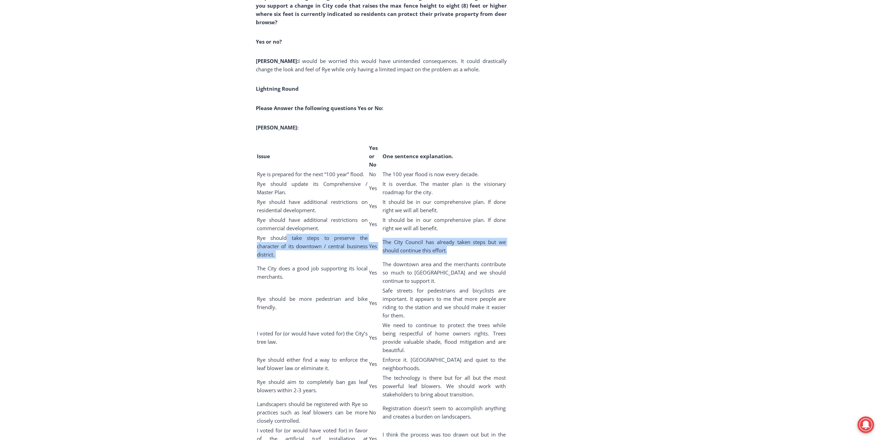
drag, startPoint x: 286, startPoint y: 218, endPoint x: 463, endPoint y: 234, distance: 177.2
click at [463, 234] on tr "Rye should take steps to preserve the character of its downtown / central busin…" at bounding box center [381, 246] width 250 height 26
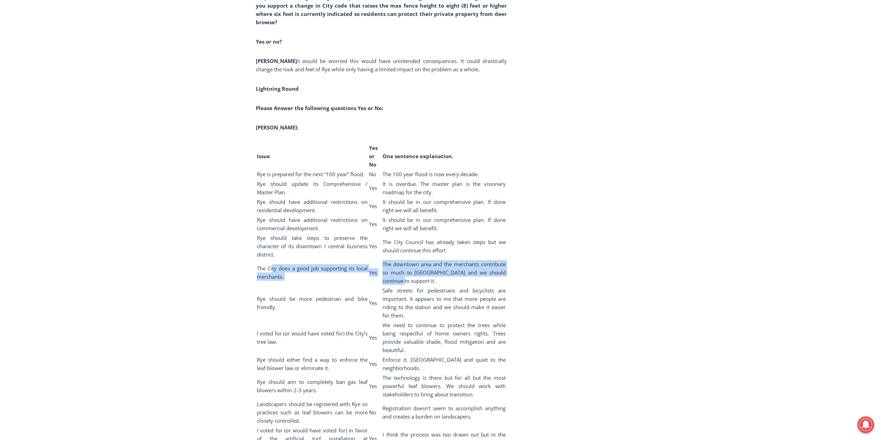
drag, startPoint x: 272, startPoint y: 244, endPoint x: 434, endPoint y: 268, distance: 164.1
click at [497, 260] on tr "The City does a good job supporting its local merchants. Yes The downtown area …" at bounding box center [381, 273] width 250 height 26
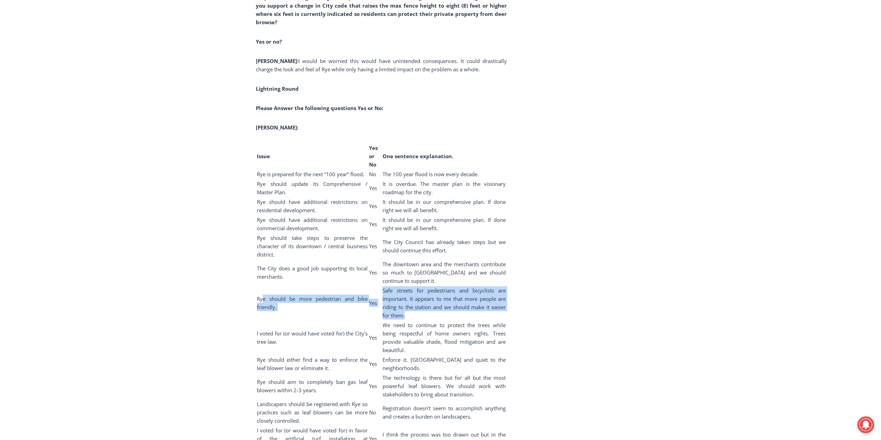
drag, startPoint x: 269, startPoint y: 271, endPoint x: 447, endPoint y: 285, distance: 178.8
click at [447, 286] on tr "Rye should be more pedestrian and bike friendly. Yes Safe streets for pedestria…" at bounding box center [381, 303] width 250 height 34
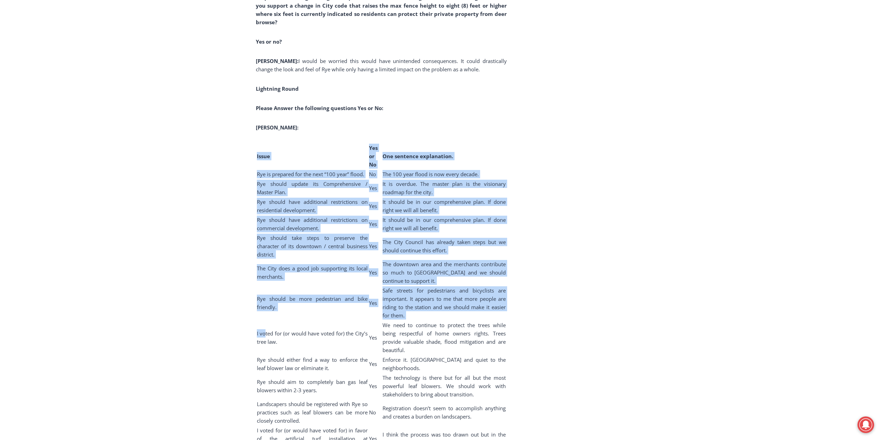
drag, startPoint x: 265, startPoint y: 299, endPoint x: 508, endPoint y: 309, distance: 242.8
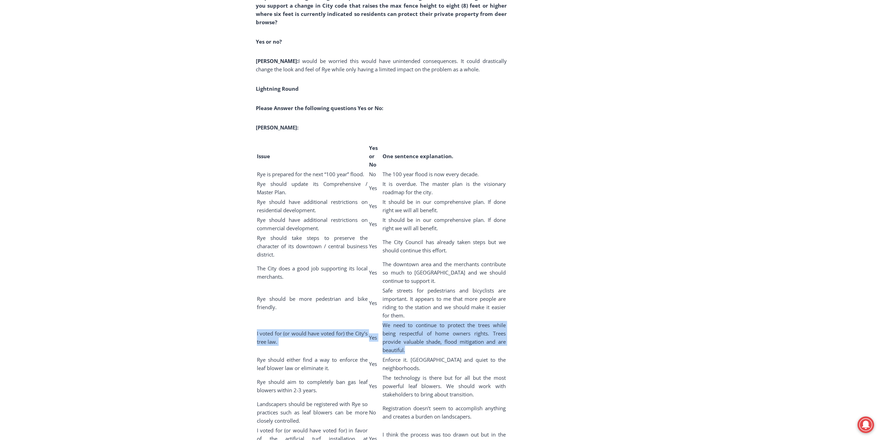
drag, startPoint x: 502, startPoint y: 308, endPoint x: 256, endPoint y: 301, distance: 245.9
click at [256, 321] on tr "I voted for (or would have voted for) the City’s tree law. Yes We need to conti…" at bounding box center [381, 338] width 250 height 34
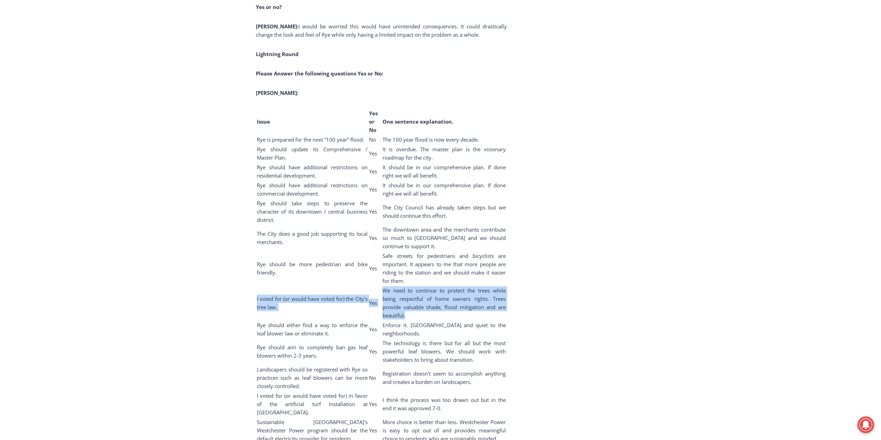
scroll to position [3565, 0]
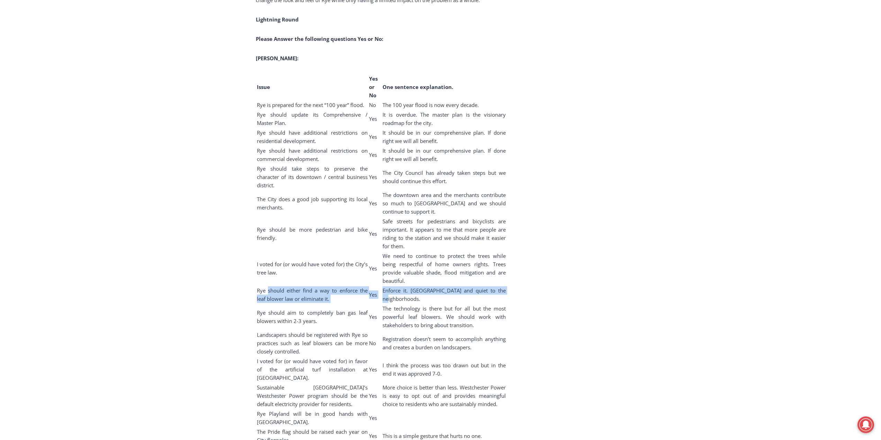
drag, startPoint x: 269, startPoint y: 255, endPoint x: 499, endPoint y: 256, distance: 230.5
click at [499, 286] on tr "Rye should either find a way to enforce the leaf blower law or eliminate it. Ye…" at bounding box center [381, 294] width 250 height 17
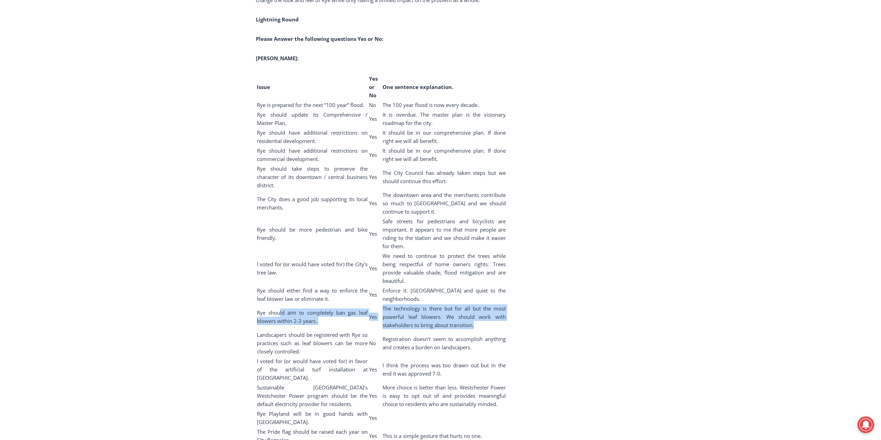
drag, startPoint x: 280, startPoint y: 274, endPoint x: 481, endPoint y: 285, distance: 201.0
click at [481, 304] on tr "Rye should aim to completely ban gas leaf blowers within 2-3 years. Yes The tec…" at bounding box center [381, 317] width 250 height 26
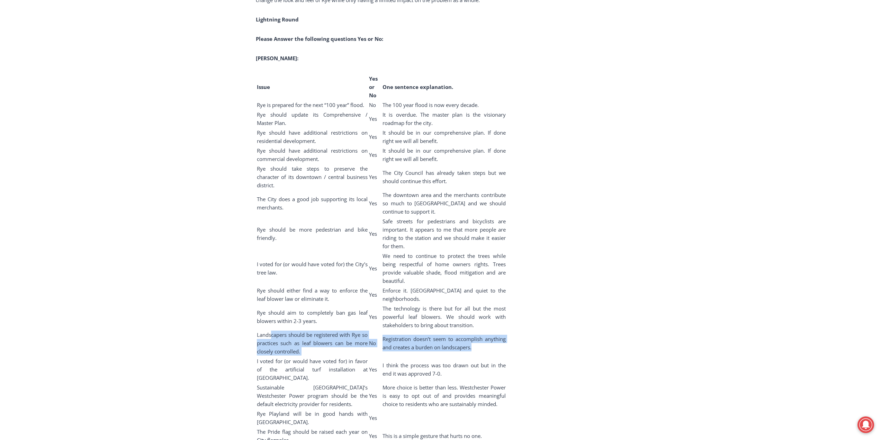
drag, startPoint x: 270, startPoint y: 296, endPoint x: 490, endPoint y: 307, distance: 220.8
click at [490, 330] on tr "Landscapers should be registered with Rye so practices such as leaf blowers can…" at bounding box center [381, 343] width 250 height 26
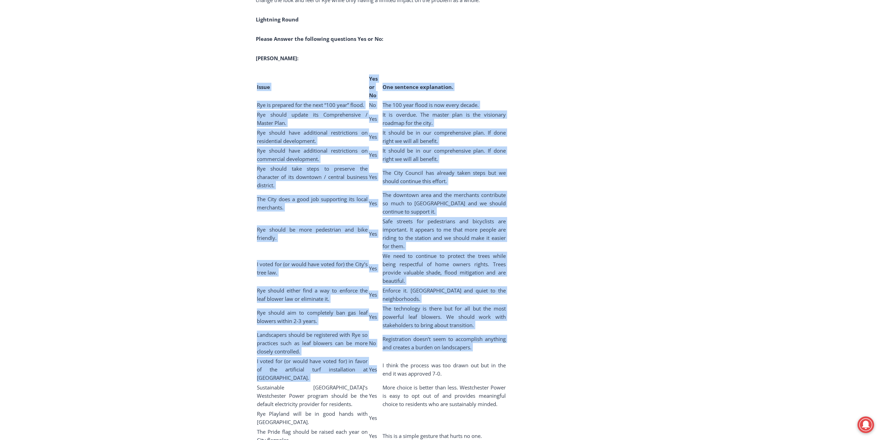
drag, startPoint x: 248, startPoint y: 323, endPoint x: 367, endPoint y: 337, distance: 119.2
click at [369, 357] on td "Yes" at bounding box center [375, 370] width 13 height 26
click at [291, 358] on span "I voted for (or would have voted for) in favor of the artificial turf installat…" at bounding box center [312, 370] width 111 height 24
click at [280, 358] on span "I voted for (or would have voted for) in favor of the artificial turf installat…" at bounding box center [312, 370] width 111 height 24
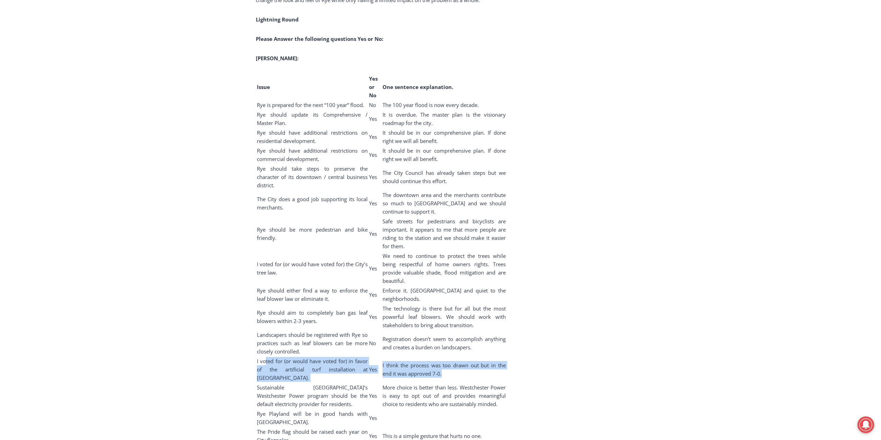
drag, startPoint x: 267, startPoint y: 324, endPoint x: 436, endPoint y: 337, distance: 169.8
click at [435, 357] on tr "I voted for (or would have voted for) in favor of the artificial turf installat…" at bounding box center [381, 370] width 250 height 26
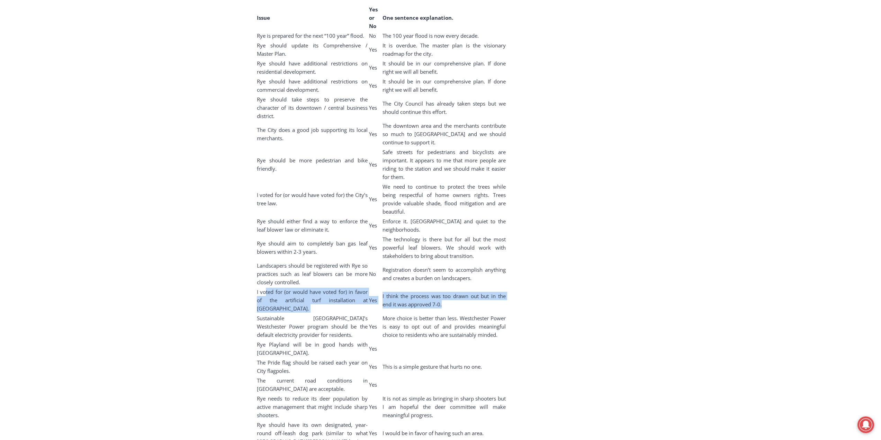
scroll to position [3704, 0]
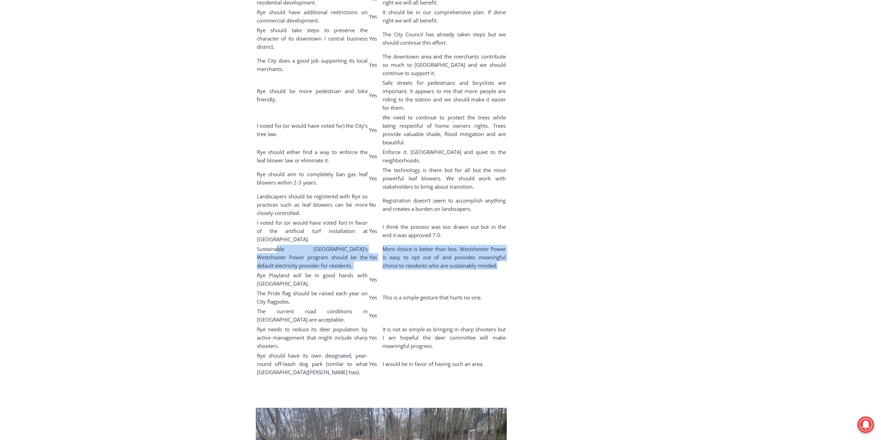
drag, startPoint x: 279, startPoint y: 210, endPoint x: 496, endPoint y: 226, distance: 218.3
click at [496, 244] on tr "Sustainable Westchester’s Westchester Power program should be the default elect…" at bounding box center [381, 257] width 250 height 26
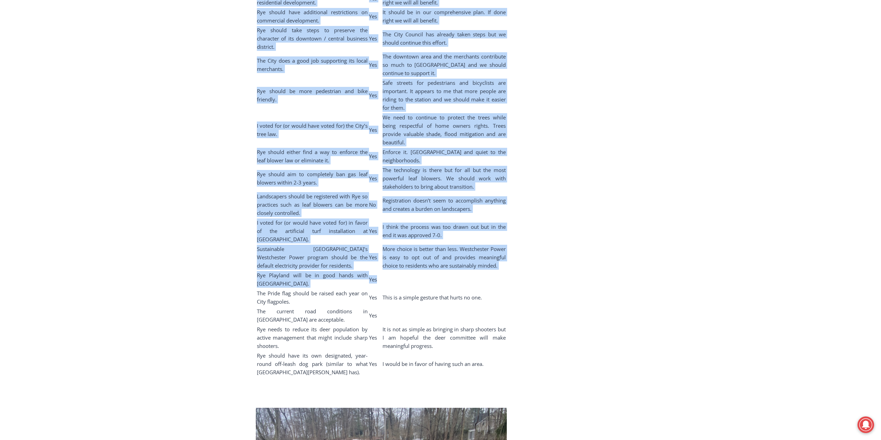
drag, startPoint x: 255, startPoint y: 236, endPoint x: 379, endPoint y: 244, distance: 124.2
click at [379, 244] on table "Issue Yes or No One sentence explanation. Rye is prepared for the next “100 yea…" at bounding box center [381, 156] width 251 height 442
click at [382, 271] on td at bounding box center [444, 279] width 124 height 17
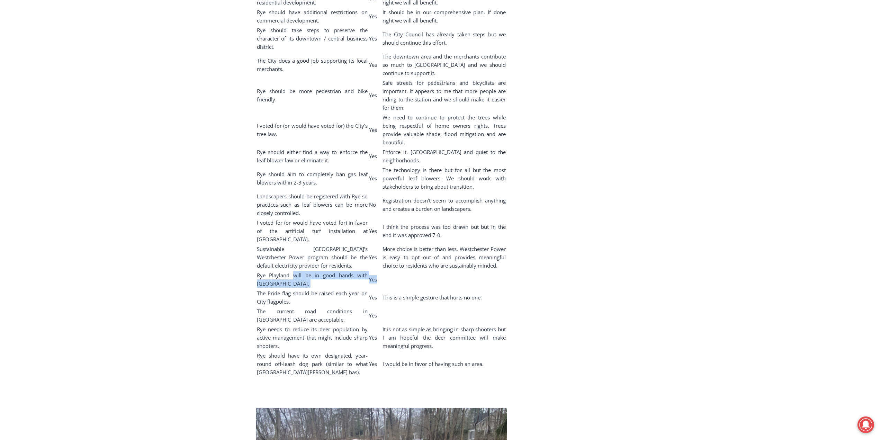
drag, startPoint x: 291, startPoint y: 239, endPoint x: 394, endPoint y: 244, distance: 103.3
click at [394, 271] on tr "Rye Playland will be in good hands with Westchester County. Yes" at bounding box center [381, 279] width 250 height 17
click at [348, 290] on span "The Pride flag should be raised each year on City flagpoles." at bounding box center [312, 297] width 111 height 15
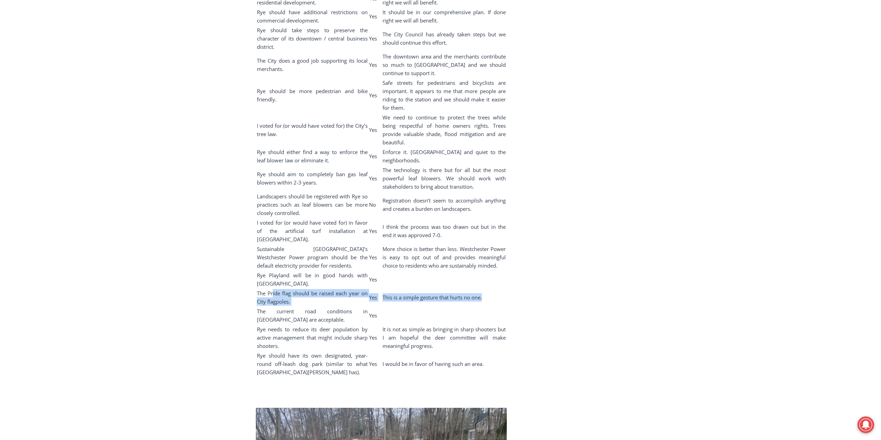
drag, startPoint x: 273, startPoint y: 254, endPoint x: 495, endPoint y: 259, distance: 221.6
click at [495, 289] on tr "The Pride flag should be raised each year on City flagpoles. Yes This is a simp…" at bounding box center [381, 297] width 250 height 17
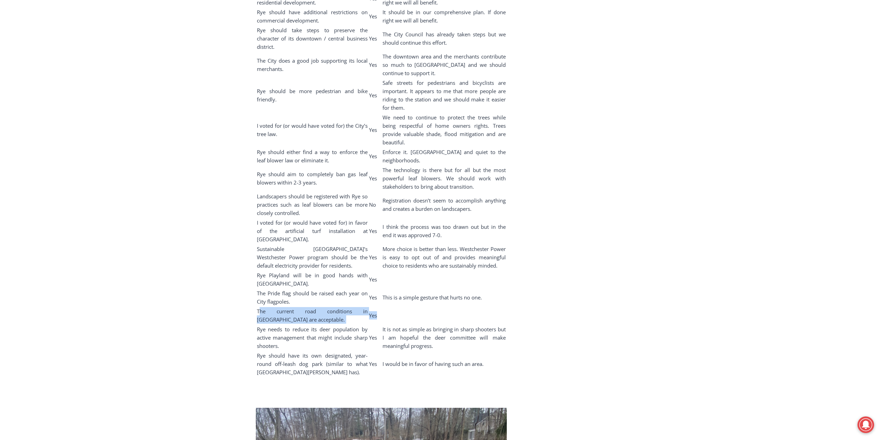
drag, startPoint x: 260, startPoint y: 273, endPoint x: 387, endPoint y: 278, distance: 127.8
click at [387, 307] on tr "The current road conditions in Rye are acceptable. Yes" at bounding box center [381, 315] width 250 height 17
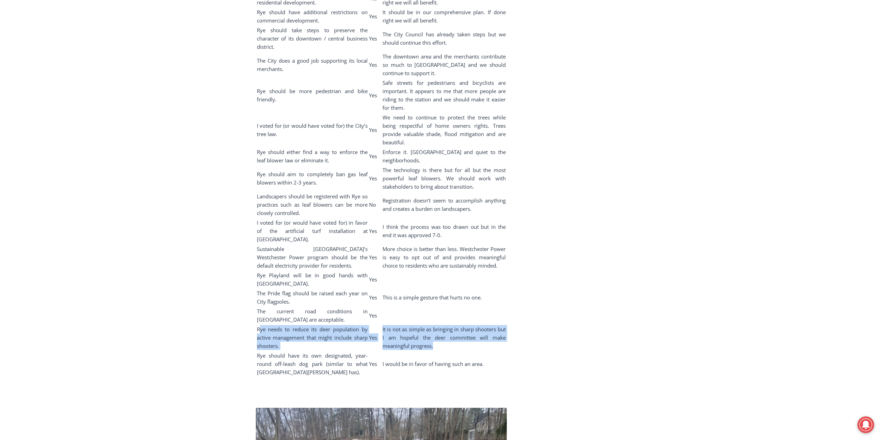
drag, startPoint x: 259, startPoint y: 291, endPoint x: 420, endPoint y: 305, distance: 161.9
click at [420, 325] on tr "Rye needs to reduce its deer population by active management that might include…" at bounding box center [381, 338] width 250 height 26
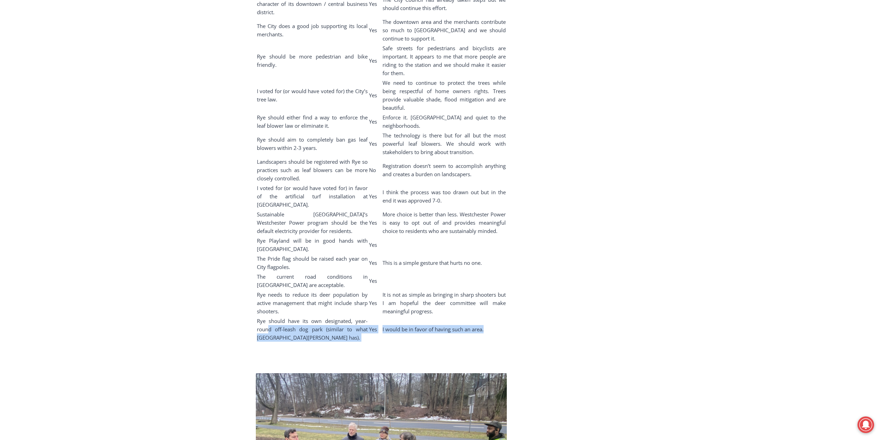
drag, startPoint x: 270, startPoint y: 288, endPoint x: 493, endPoint y: 297, distance: 223.1
click at [493, 316] on tr "Rye should have its own designated, year-round off-leash dog park (similar to w…" at bounding box center [381, 329] width 250 height 26
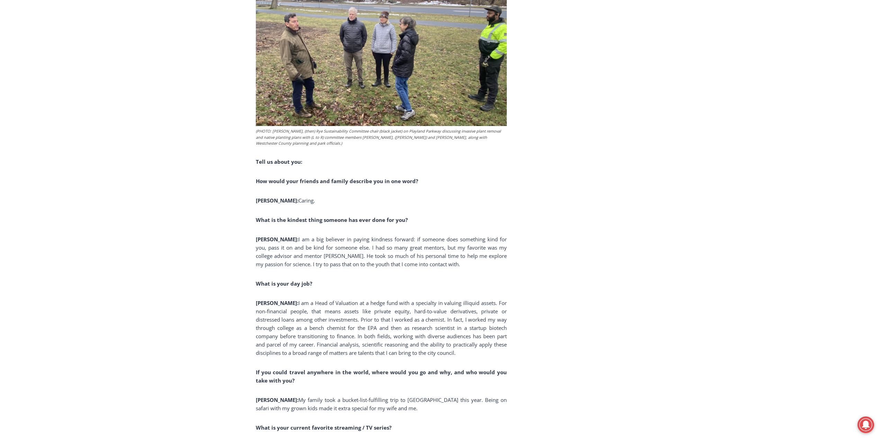
scroll to position [4188, 0]
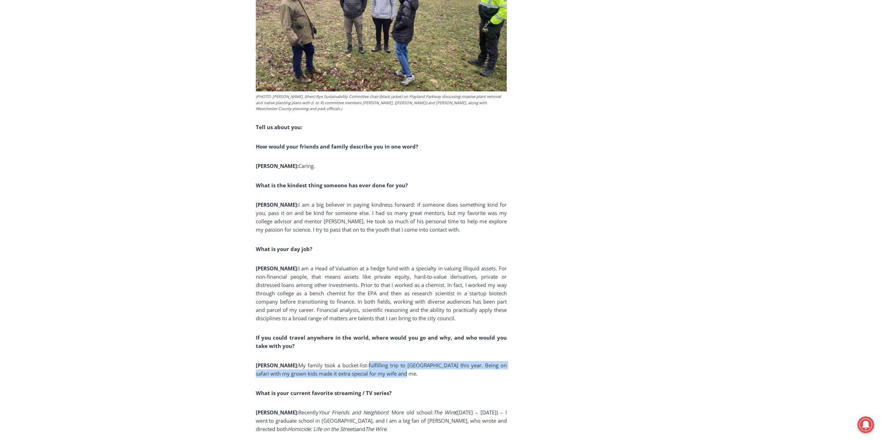
drag, startPoint x: 341, startPoint y: 328, endPoint x: 455, endPoint y: 334, distance: 113.7
click at [455, 361] on p "Ward: My family took a bucket-list-fulfilling trip to South Africa this year. B…" at bounding box center [381, 369] width 251 height 17
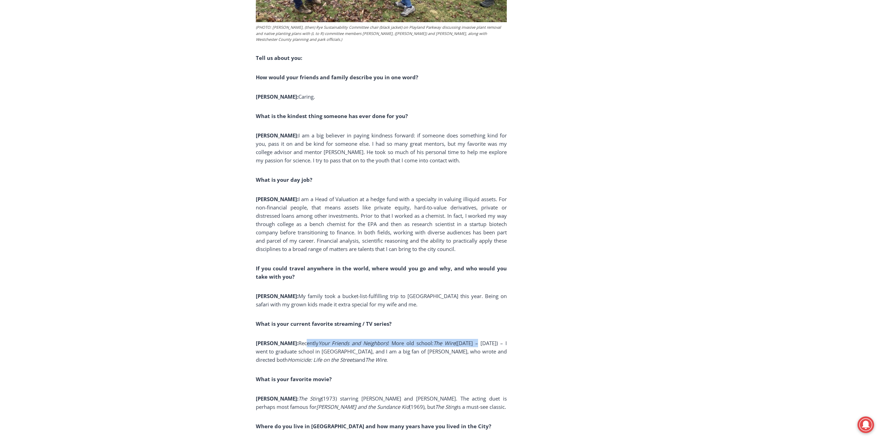
drag, startPoint x: 283, startPoint y: 290, endPoint x: 462, endPoint y: 291, distance: 178.6
click at [273, 340] on span "(2002 – 2008) – I went to graduate school in Baltimore, and I am a big fan of D…" at bounding box center [381, 352] width 251 height 24
drag, startPoint x: 282, startPoint y: 306, endPoint x: 473, endPoint y: 323, distance: 191.8
click at [473, 339] on p "Ward: Recently Your Friends and Neighbors ! More old school: The Wire (2002 – 2…" at bounding box center [381, 351] width 251 height 25
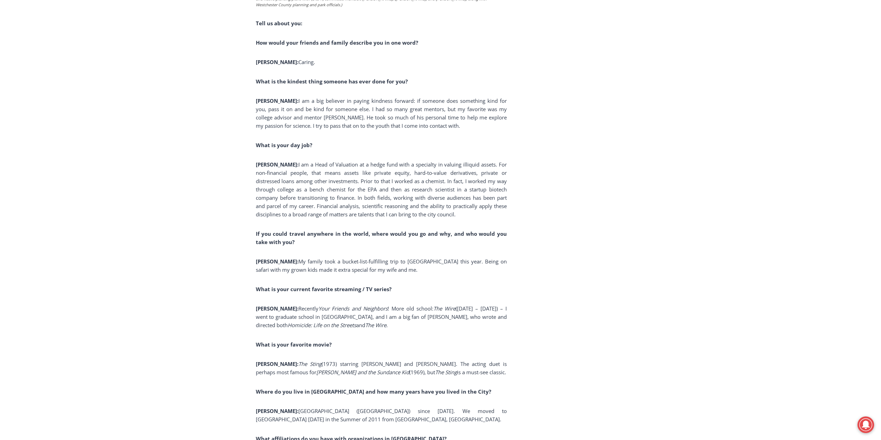
scroll to position [4327, 0]
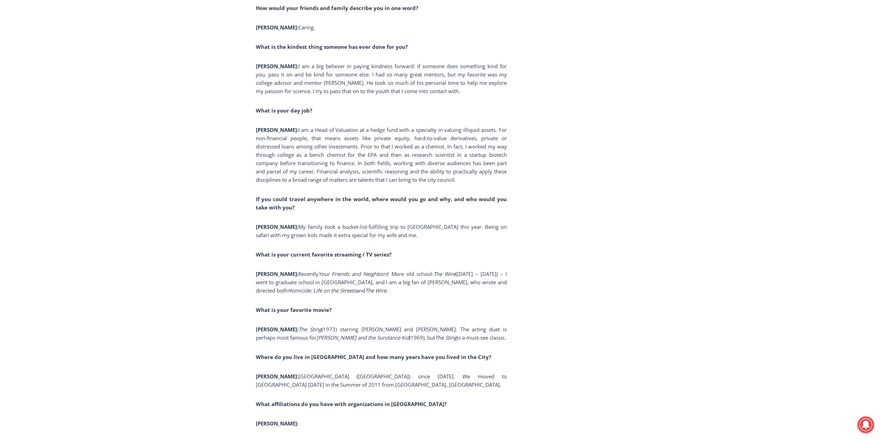
drag, startPoint x: 329, startPoint y: 293, endPoint x: 501, endPoint y: 300, distance: 172.5
click at [501, 325] on p "Ward: The Sting (1973) starring Robert Redford and Paul Newman. The acting duet…" at bounding box center [381, 333] width 251 height 17
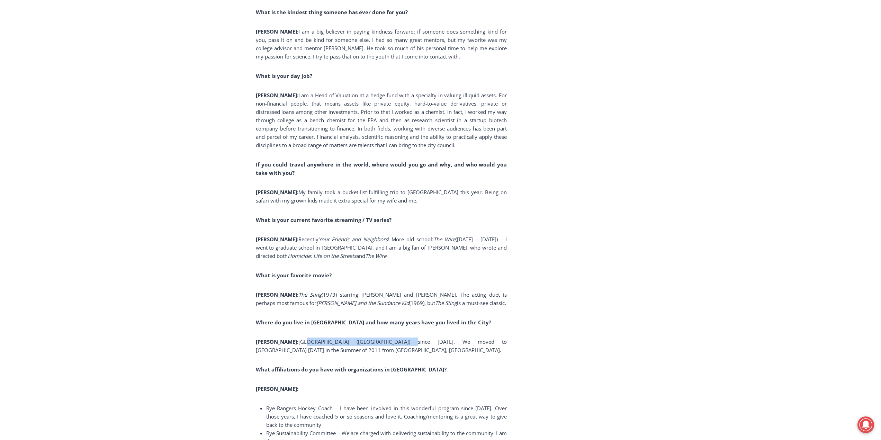
drag, startPoint x: 290, startPoint y: 302, endPoint x: 330, endPoint y: 303, distance: 39.8
click at [363, 338] on span "Rye Gardens (Reymond Ave) since 2012. We moved to Rye 14 years ago in the Summe…" at bounding box center [381, 345] width 251 height 15
click at [322, 338] on span "Rye Gardens (Reymond Ave) since 2012. We moved to Rye 14 years ago in the Summe…" at bounding box center [381, 345] width 251 height 15
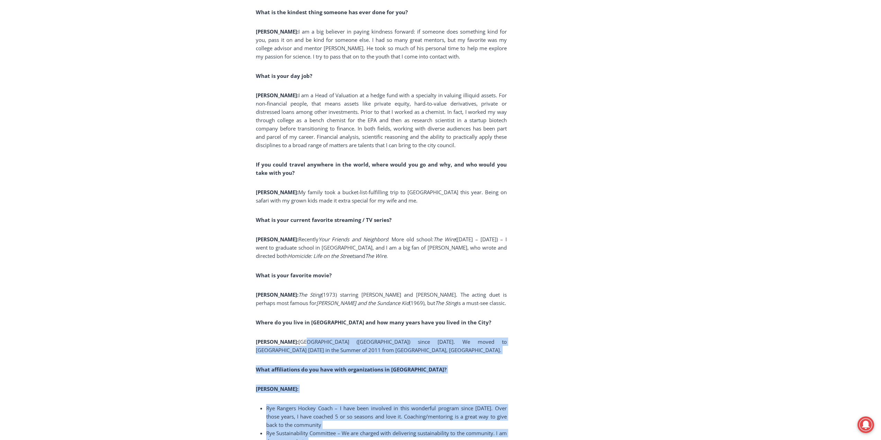
drag, startPoint x: 282, startPoint y: 304, endPoint x: 524, endPoint y: 310, distance: 242.1
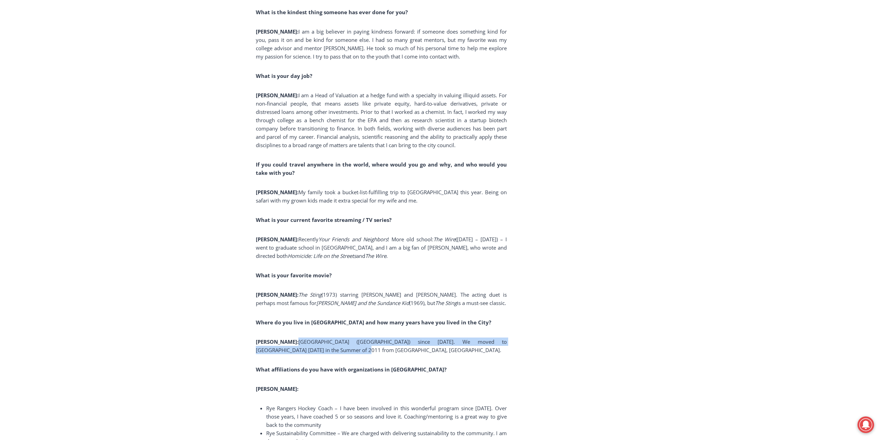
drag, startPoint x: 474, startPoint y: 310, endPoint x: 274, endPoint y: 303, distance: 200.2
click at [274, 337] on p "Ward: Rye Gardens (Reymond Ave) since 2012. We moved to Rye 14 years ago in the…" at bounding box center [381, 345] width 251 height 17
click at [274, 338] on span "Rye Gardens (Reymond Ave) since 2012. We moved to Rye 14 years ago in the Summe…" at bounding box center [381, 345] width 251 height 15
drag, startPoint x: 273, startPoint y: 303, endPoint x: 303, endPoint y: 303, distance: 30.5
click at [303, 338] on span "Rye Gardens (Reymond Ave) since 2012. We moved to Rye 14 years ago in the Summe…" at bounding box center [381, 345] width 251 height 15
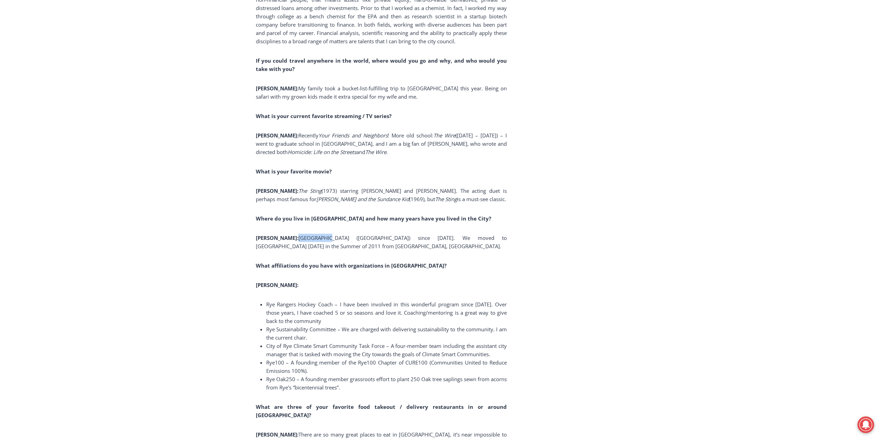
scroll to position [4500, 0]
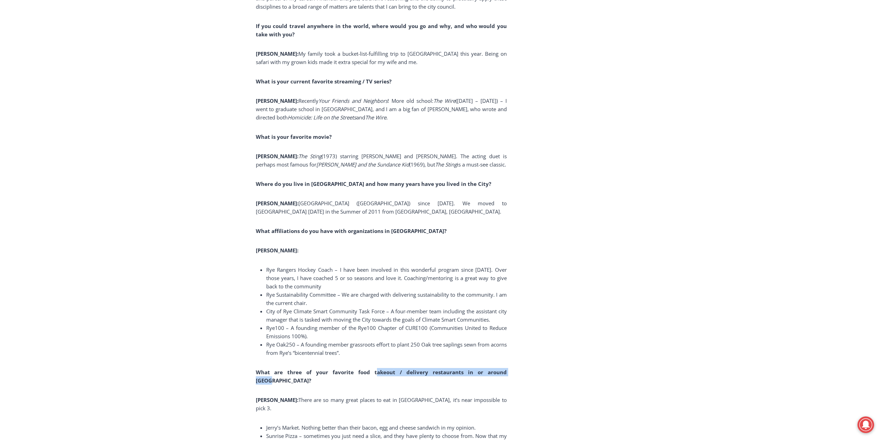
drag, startPoint x: 354, startPoint y: 335, endPoint x: 507, endPoint y: 329, distance: 152.4
drag, startPoint x: 308, startPoint y: 351, endPoint x: 483, endPoint y: 349, distance: 175.2
click at [483, 396] on p "Ward: There are so many great places to eat in Rye, it’s near impossible to pic…" at bounding box center [381, 404] width 251 height 17
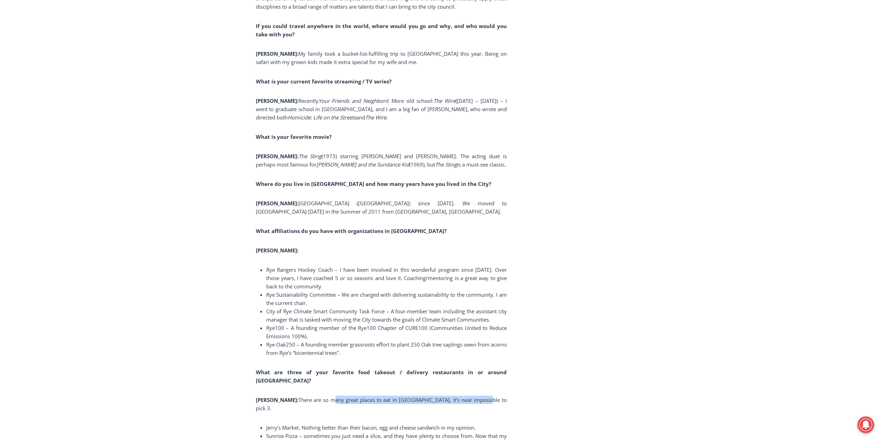
click at [483, 396] on p "Ward: There are so many great places to eat in Rye, it’s near impossible to pic…" at bounding box center [381, 404] width 251 height 17
drag, startPoint x: 335, startPoint y: 372, endPoint x: 504, endPoint y: 366, distance: 169.4
click at [486, 423] on li "Jerry’s Market. Nothing better than their bacon, egg and cheese sandwich in my …" at bounding box center [386, 427] width 241 height 8
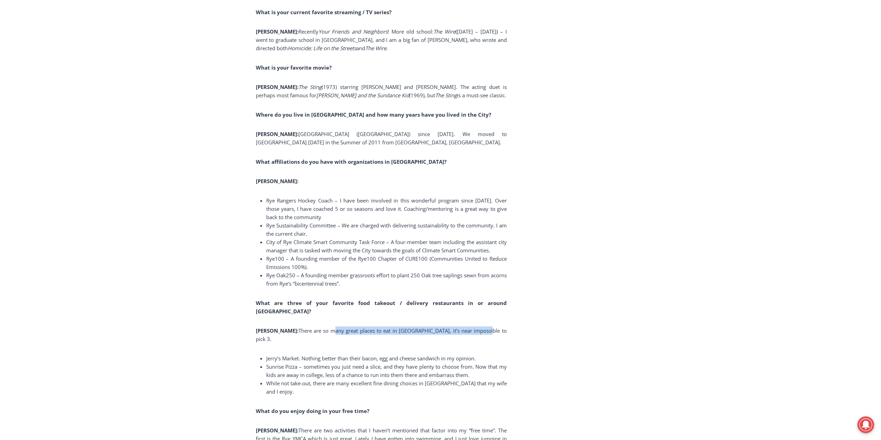
scroll to position [4604, 0]
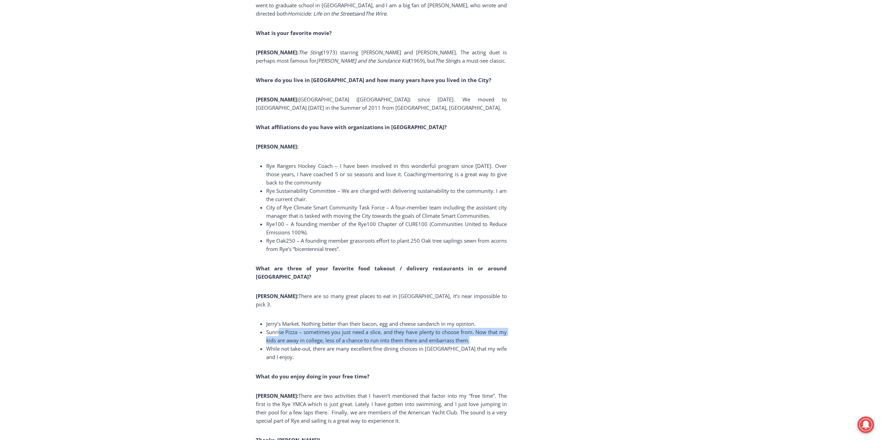
drag, startPoint x: 280, startPoint y: 274, endPoint x: 501, endPoint y: 283, distance: 220.3
click at [501, 328] on li "Sunrise Pizza – sometimes you just need a slice, and they have plenty to choose…" at bounding box center [386, 336] width 241 height 17
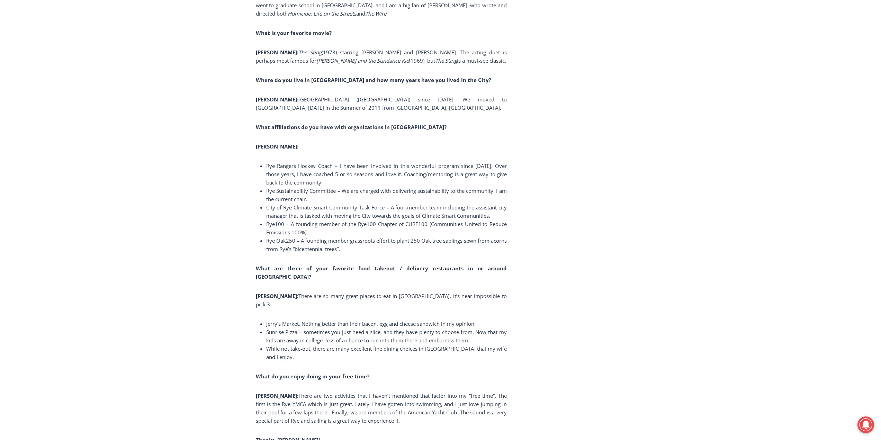
click at [292, 345] on span "While not take-out, there are many excellent fine dining choices in Rye that my…" at bounding box center [386, 352] width 241 height 15
drag, startPoint x: 264, startPoint y: 294, endPoint x: 555, endPoint y: 345, distance: 294.6
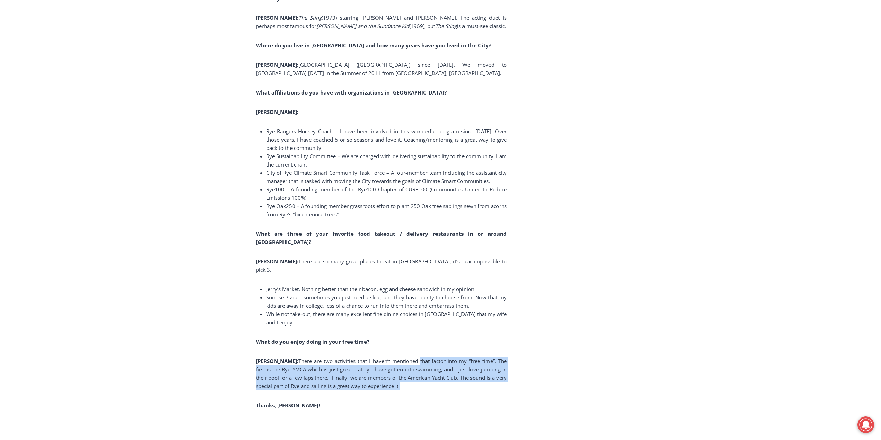
drag, startPoint x: 408, startPoint y: 296, endPoint x: 514, endPoint y: 321, distance: 108.1
drag, startPoint x: 457, startPoint y: 320, endPoint x: 237, endPoint y: 292, distance: 222.0
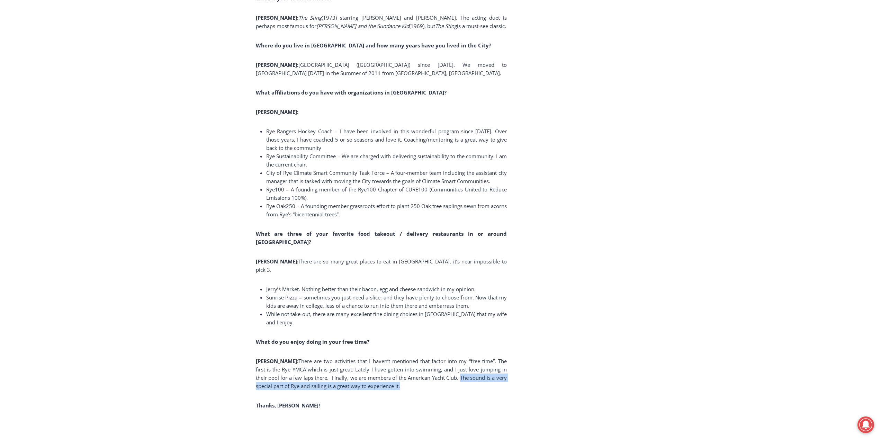
drag, startPoint x: 446, startPoint y: 314, endPoint x: 499, endPoint y: 322, distance: 54.3
click at [499, 357] on p "Ward: There are two activities that I haven’t mentioned that factor into my “fr…" at bounding box center [381, 373] width 251 height 33
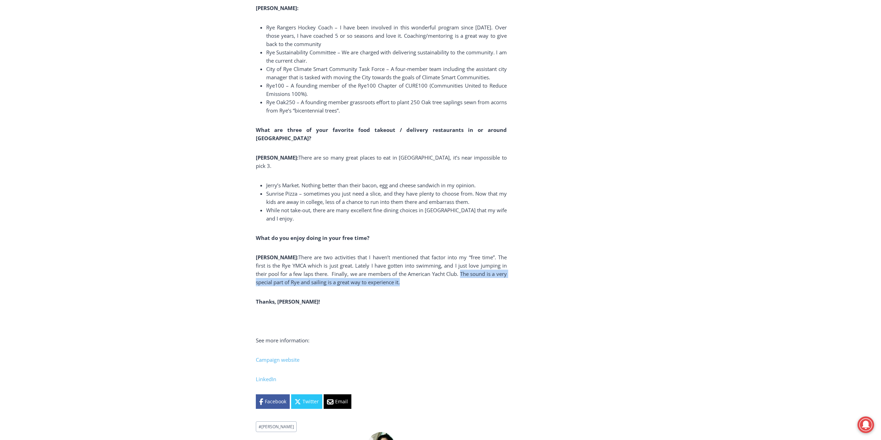
scroll to position [4811, 0]
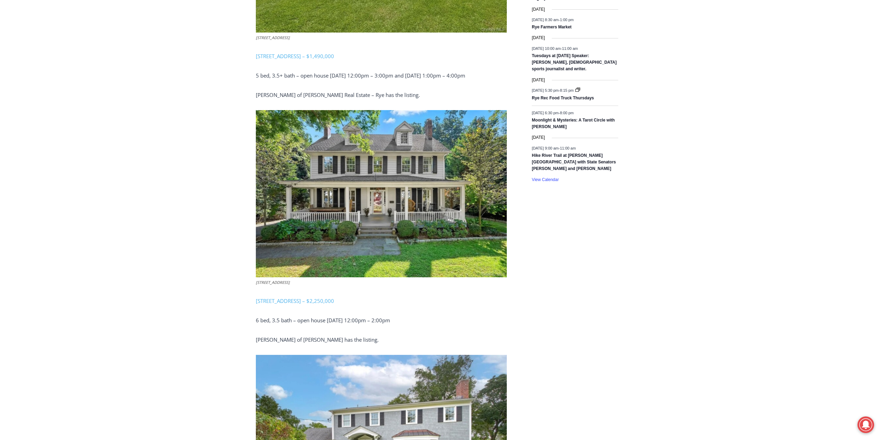
scroll to position [519, 0]
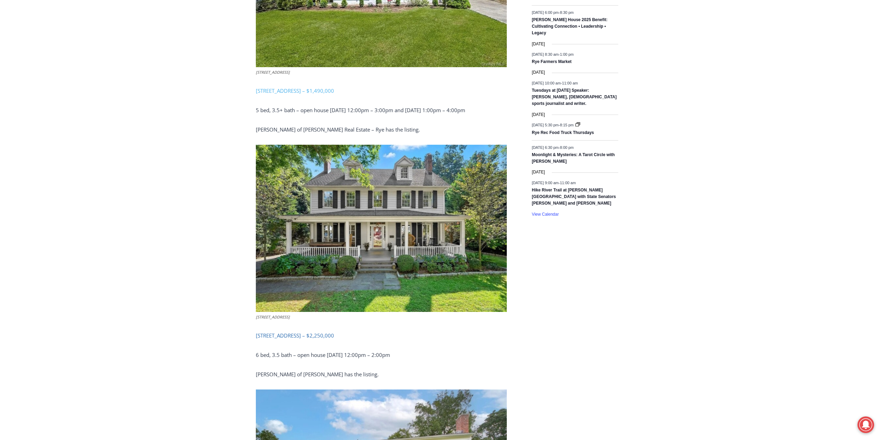
click at [307, 336] on link "14 Mendota Avenue, Rye – $2,250,000" at bounding box center [295, 335] width 78 height 7
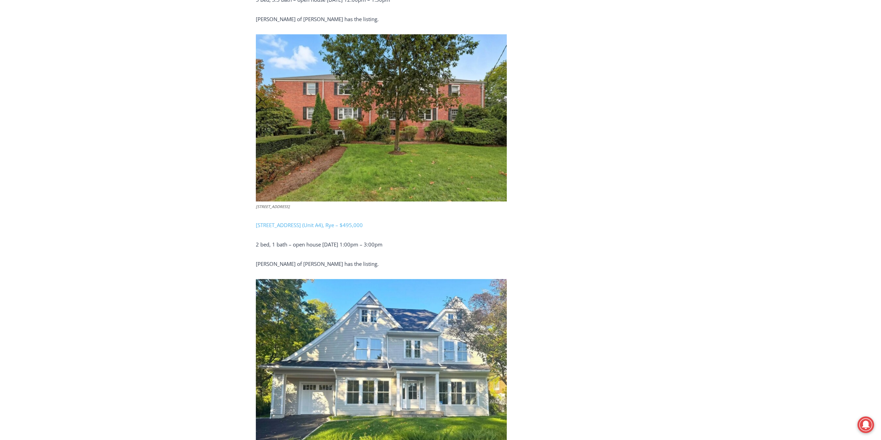
scroll to position [1627, 0]
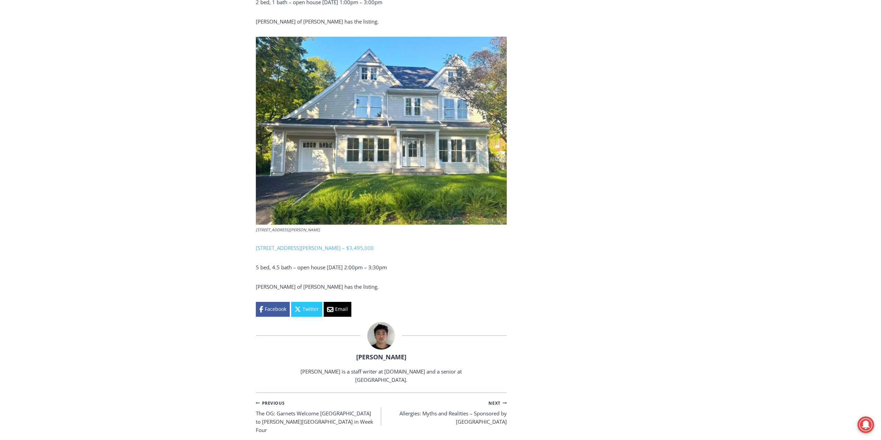
click at [304, 248] on link "[STREET_ADDRESS][PERSON_NAME] – $3,495,000" at bounding box center [315, 247] width 118 height 7
